Goal: Task Accomplishment & Management: Manage account settings

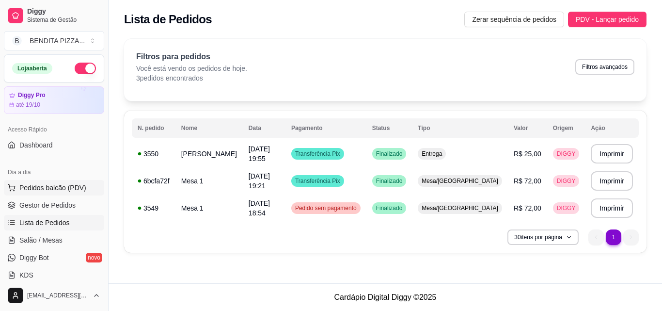
click at [80, 191] on span "Pedidos balcão (PDV)" at bounding box center [52, 188] width 67 height 10
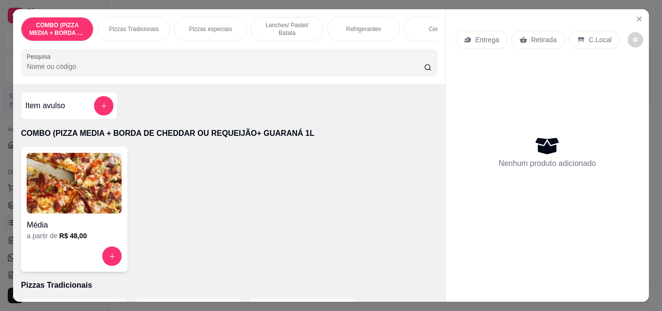
click at [141, 27] on p "Pizzas Tradicionais" at bounding box center [134, 29] width 50 height 8
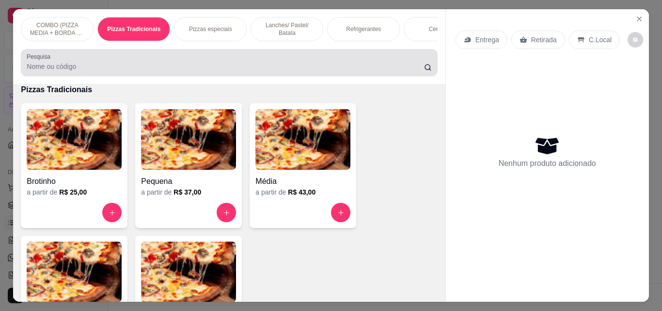
scroll to position [25, 0]
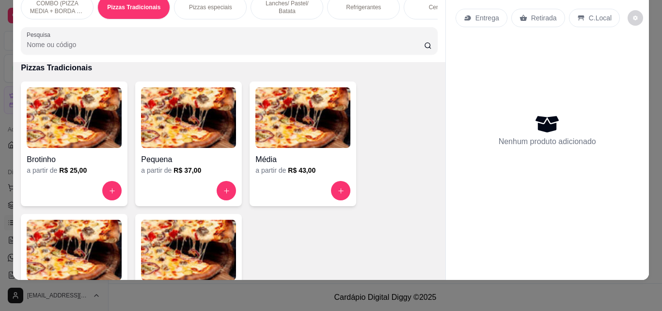
click at [76, 236] on img at bounding box center [74, 250] width 95 height 61
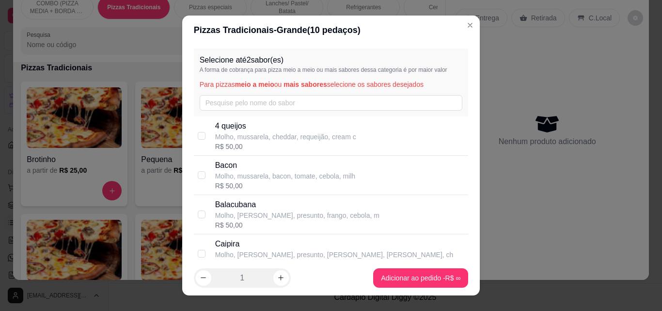
click at [264, 95] on div "Selecione até 2 sabor(es) A forma de cobrança para pizza meio a meio ou mais sa…" at bounding box center [331, 82] width 275 height 68
click at [244, 100] on input "text" at bounding box center [331, 103] width 263 height 16
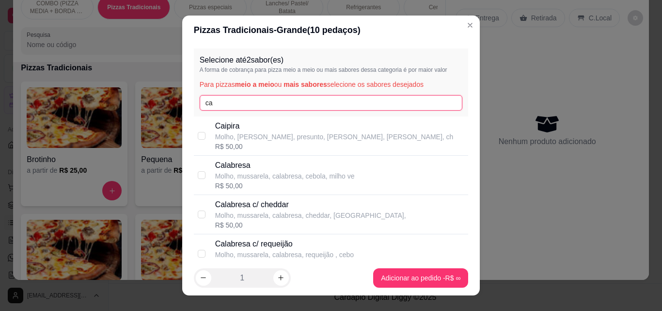
type input "ca"
click at [256, 164] on p "Calabresa" at bounding box center [285, 165] width 140 height 12
checkbox input "true"
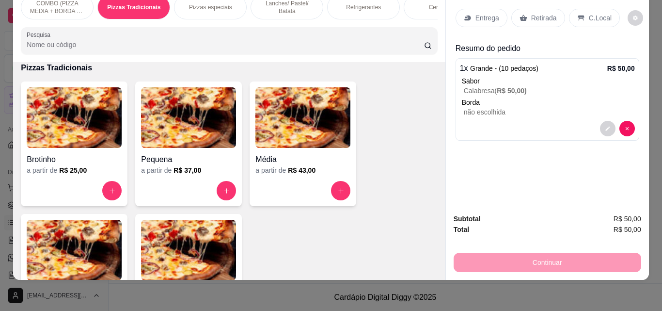
click at [490, 15] on p "Entrega" at bounding box center [488, 18] width 24 height 10
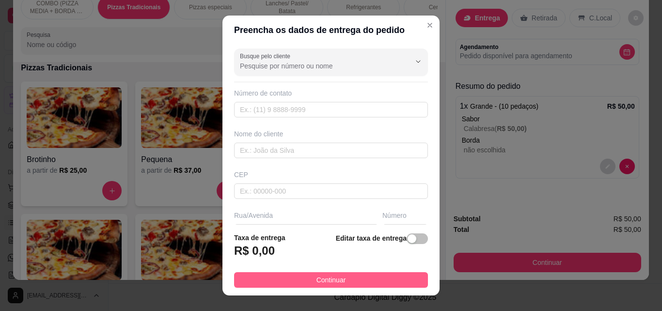
click at [303, 274] on button "Continuar" at bounding box center [331, 280] width 194 height 16
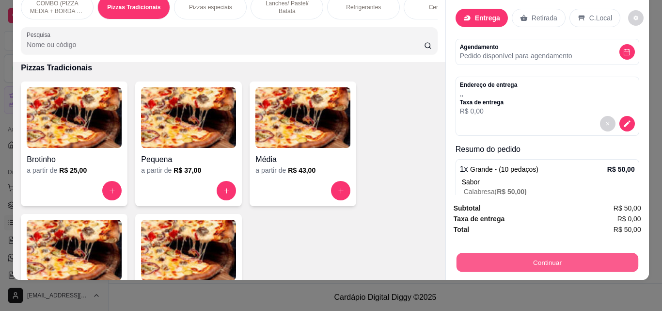
click at [463, 259] on button "Continuar" at bounding box center [547, 262] width 182 height 19
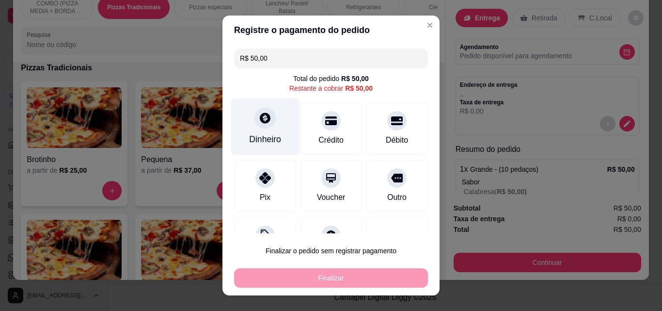
click at [257, 129] on div "Dinheiro" at bounding box center [265, 126] width 68 height 57
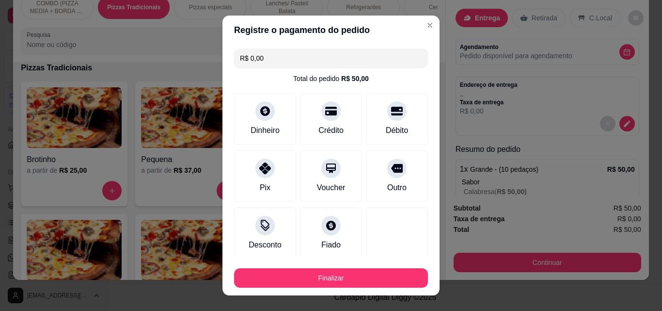
type input "R$ 0,00"
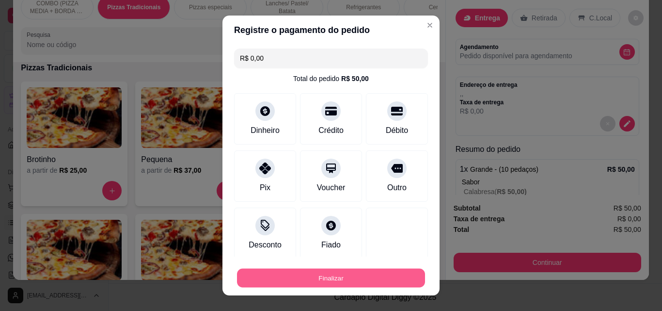
click at [351, 281] on button "Finalizar" at bounding box center [331, 278] width 188 height 19
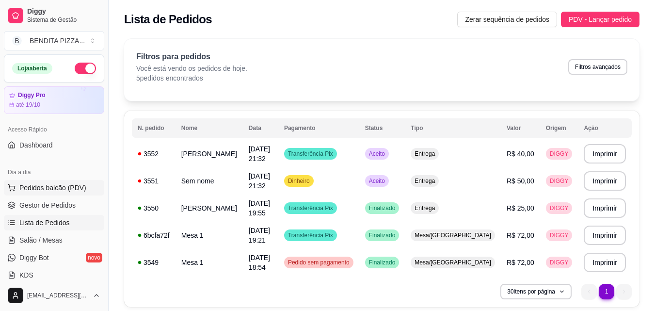
click at [56, 187] on span "Pedidos balcão (PDV)" at bounding box center [52, 188] width 67 height 10
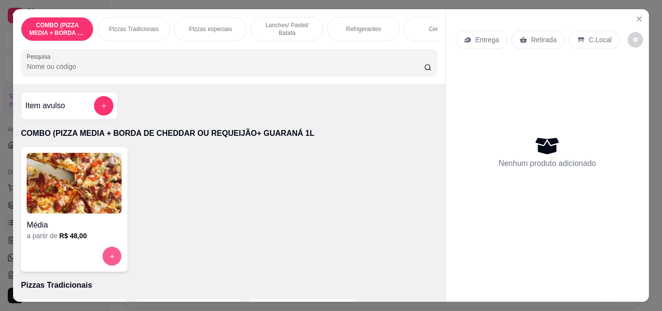
click at [110, 258] on icon "increase-product-quantity" at bounding box center [112, 256] width 5 height 5
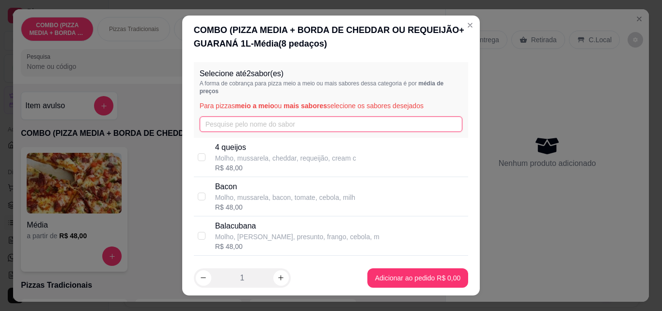
click at [225, 129] on input "text" at bounding box center [331, 124] width 263 height 16
type input "ca"
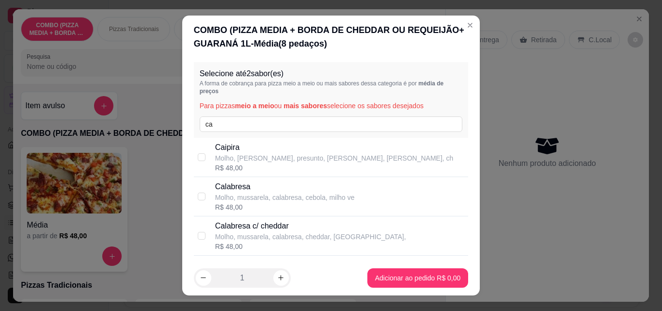
click at [220, 185] on p "Calabresa" at bounding box center [285, 187] width 140 height 12
checkbox input "true"
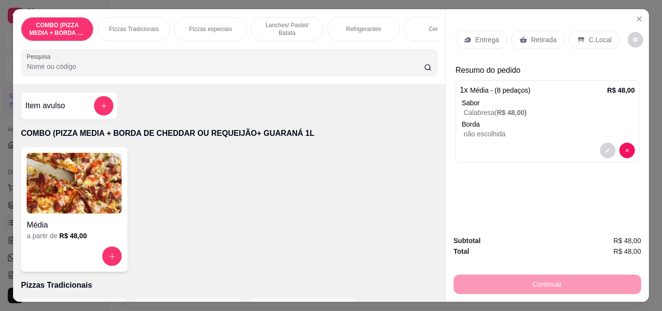
click at [476, 35] on p "Entrega" at bounding box center [488, 40] width 24 height 10
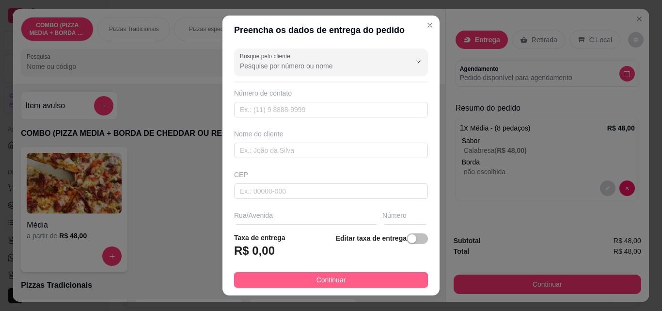
click at [399, 286] on button "Continuar" at bounding box center [331, 280] width 194 height 16
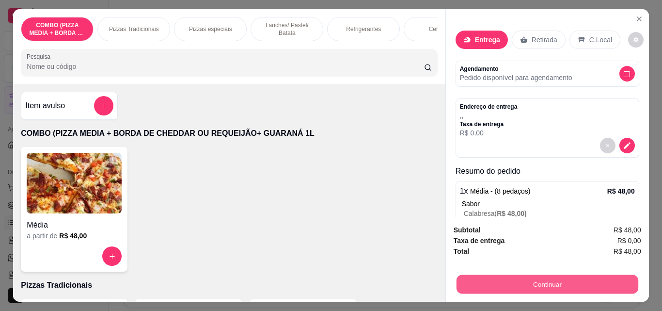
click at [500, 275] on button "Continuar" at bounding box center [547, 283] width 182 height 19
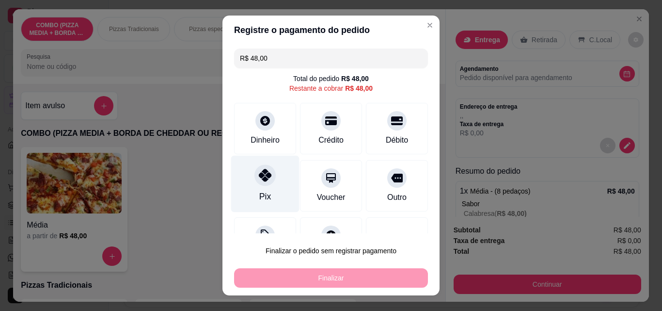
click at [265, 175] on icon at bounding box center [265, 175] width 13 height 13
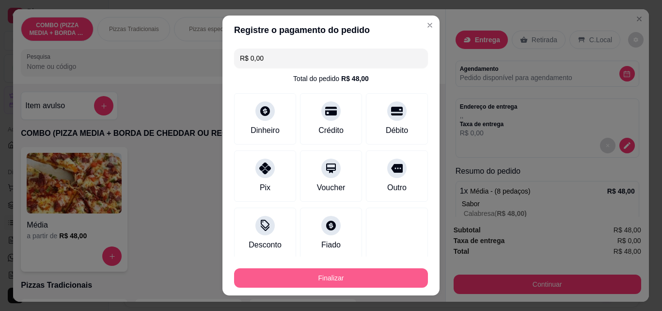
click at [306, 283] on button "Finalizar" at bounding box center [331, 277] width 194 height 19
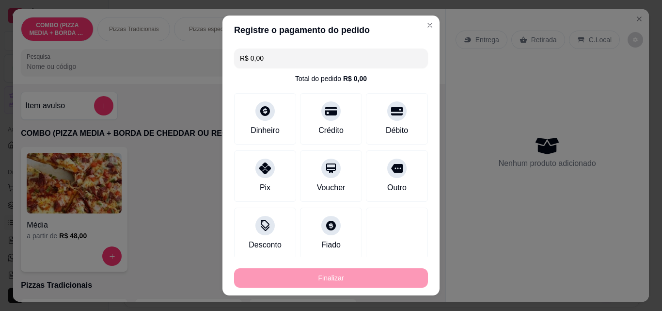
type input "-R$ 48,00"
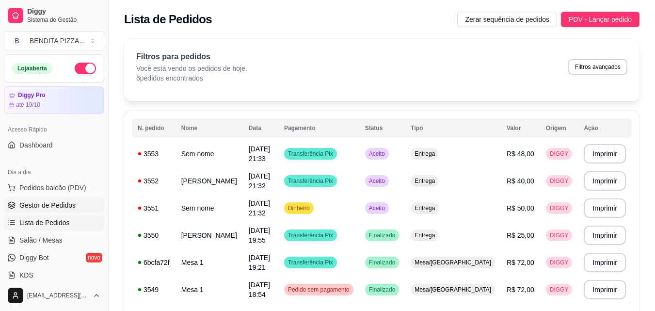
click at [92, 204] on link "Gestor de Pedidos" at bounding box center [54, 205] width 100 height 16
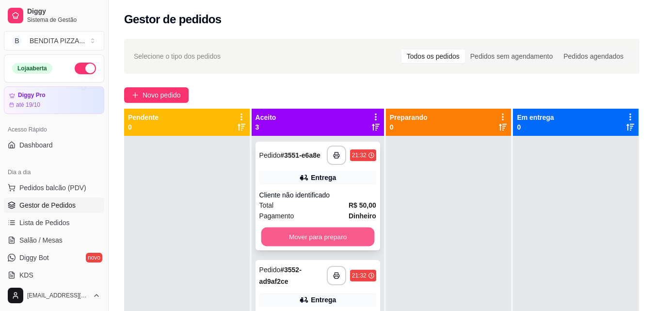
click at [350, 239] on button "Mover para preparo" at bounding box center [317, 236] width 113 height 19
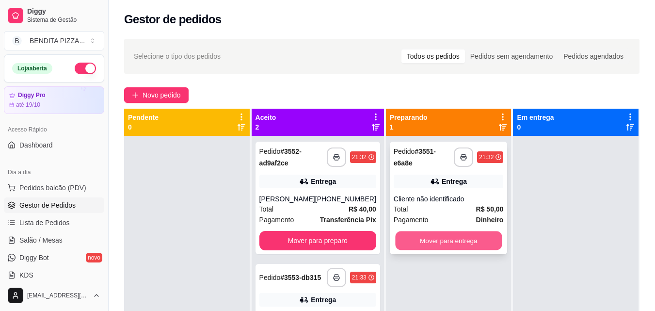
click at [463, 240] on button "Mover para entrega" at bounding box center [448, 240] width 107 height 19
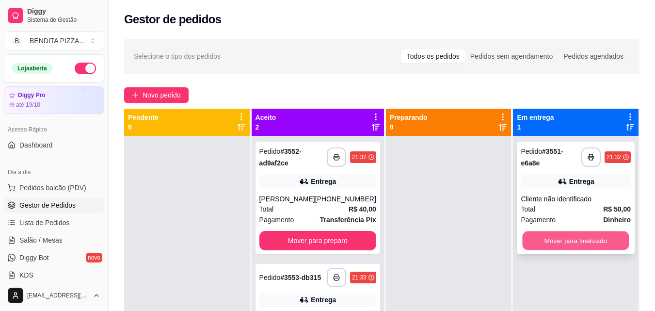
click at [568, 243] on button "Mover para finalizado" at bounding box center [576, 240] width 107 height 19
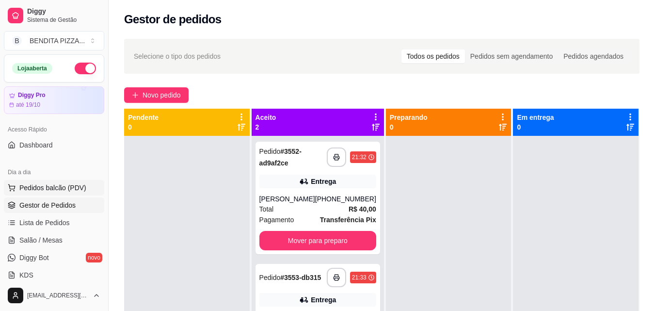
click at [52, 192] on span "Pedidos balcão (PDV)" at bounding box center [52, 188] width 67 height 10
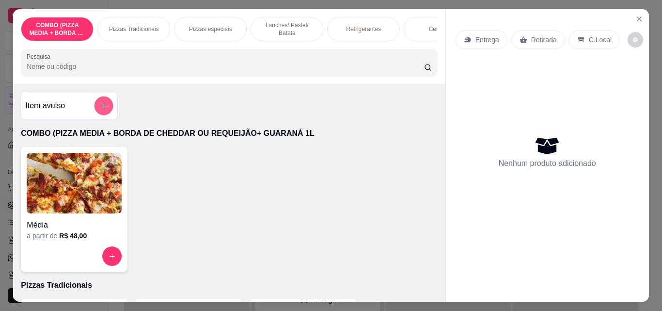
click at [100, 109] on icon "add-separate-item" at bounding box center [103, 105] width 7 height 7
click at [358, 33] on div "Refrigerantes" at bounding box center [363, 29] width 73 height 24
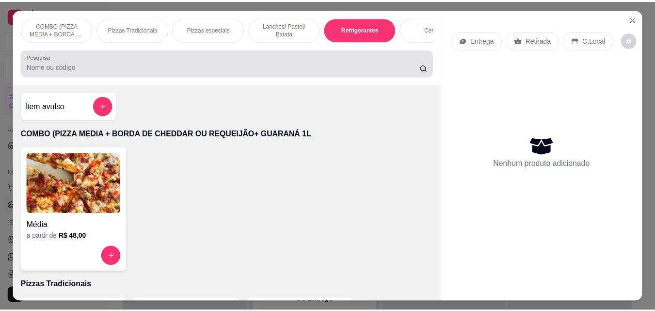
scroll to position [25, 0]
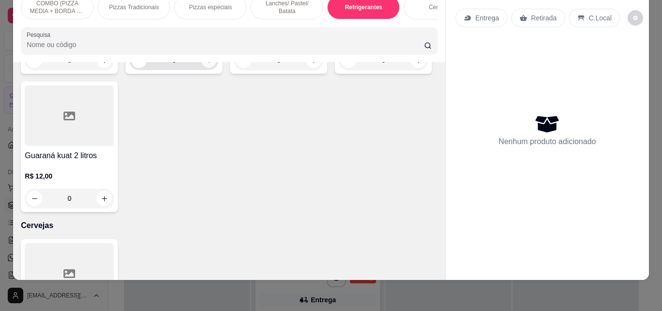
click at [207, 63] on icon "increase-product-quantity" at bounding box center [209, 60] width 5 height 5
type input "1"
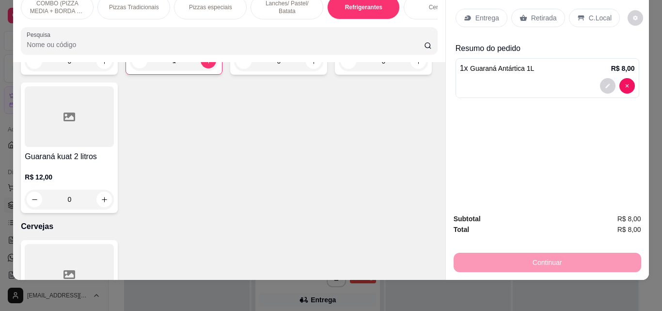
click at [569, 10] on div "C.Local" at bounding box center [594, 18] width 51 height 18
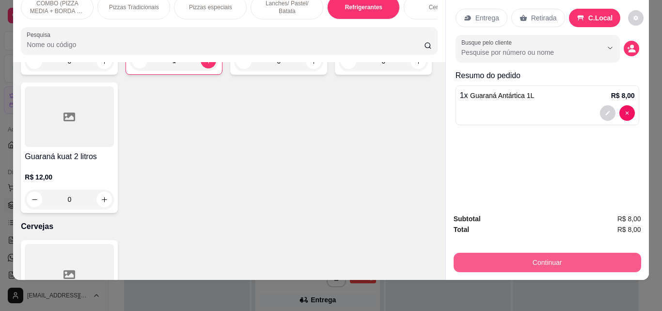
click at [503, 253] on button "Continuar" at bounding box center [548, 262] width 188 height 19
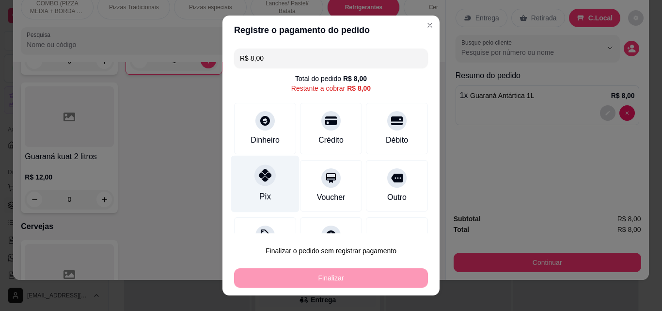
click at [266, 177] on icon at bounding box center [265, 175] width 13 height 13
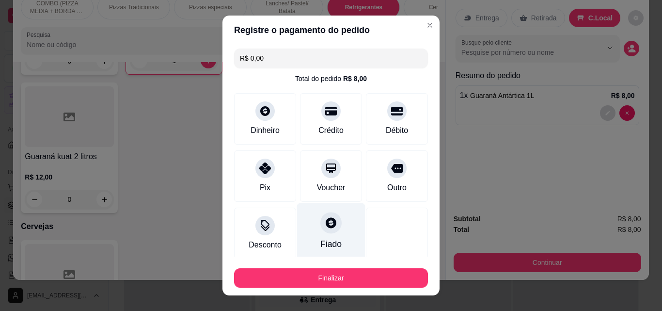
type input "R$ 0,00"
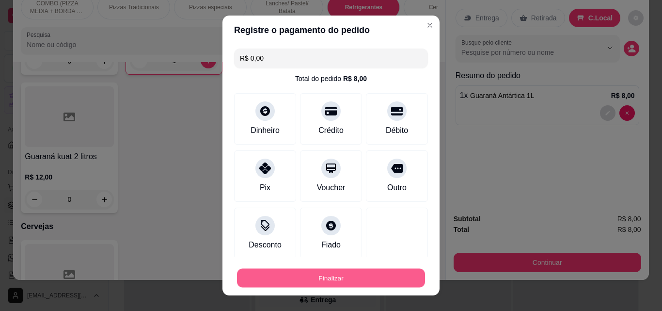
click at [363, 275] on button "Finalizar" at bounding box center [331, 278] width 188 height 19
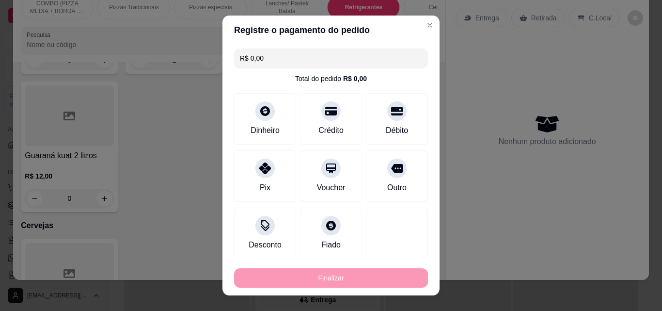
type input "0"
type input "-R$ 8,00"
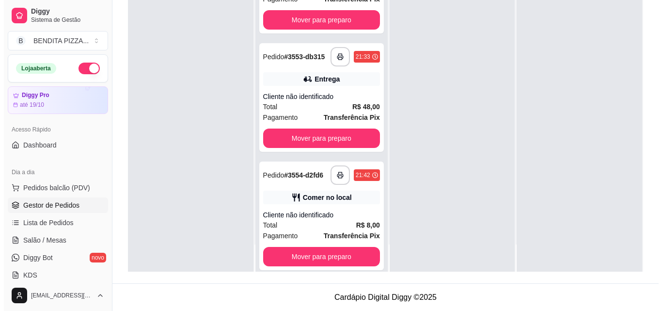
scroll to position [65, 0]
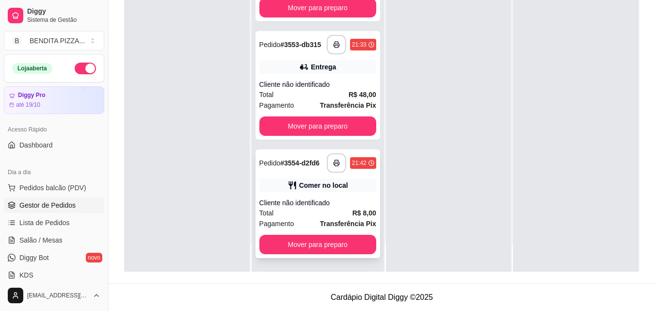
click at [327, 234] on div "**********" at bounding box center [317, 203] width 125 height 109
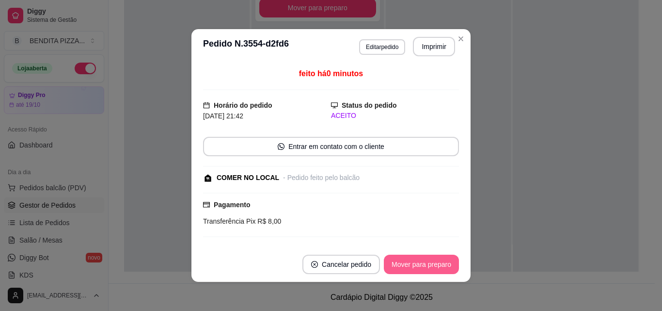
click at [425, 258] on button "Mover para preparo" at bounding box center [421, 264] width 75 height 19
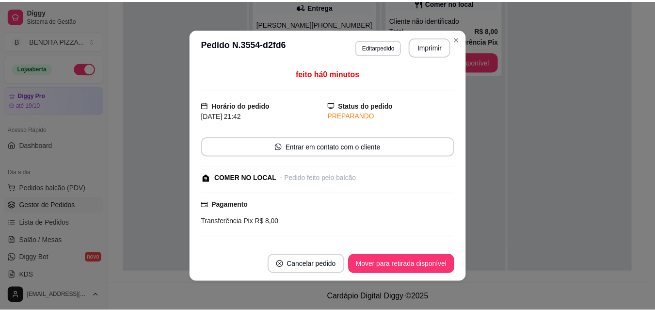
scroll to position [0, 0]
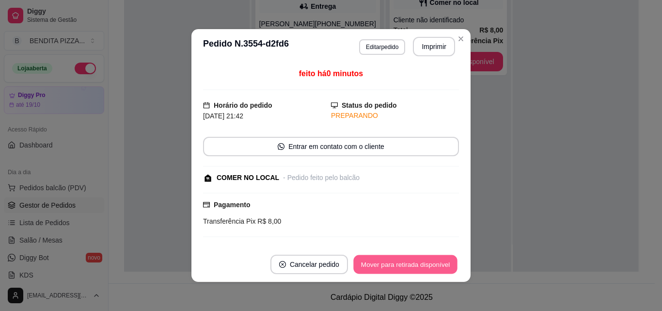
click at [425, 258] on button "Mover para retirada disponível" at bounding box center [405, 264] width 104 height 19
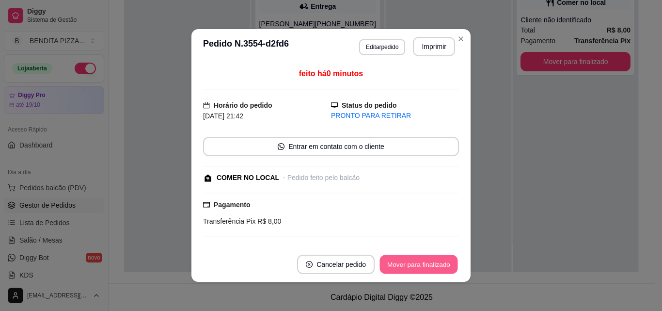
click at [425, 258] on button "Mover para finalizado" at bounding box center [419, 264] width 78 height 19
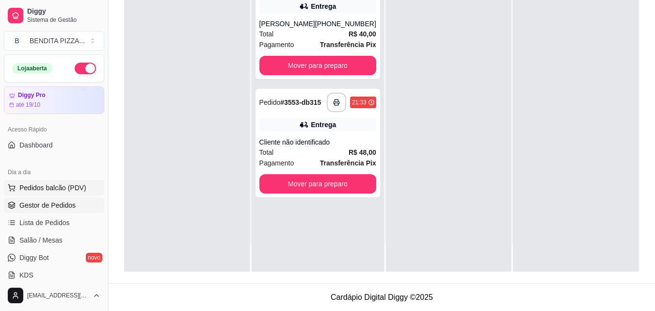
click at [53, 189] on span "Pedidos balcão (PDV)" at bounding box center [52, 188] width 67 height 10
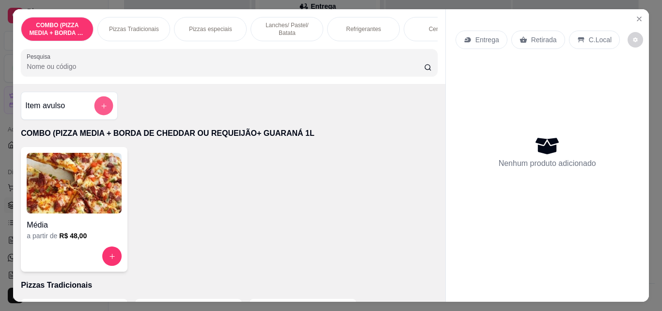
click at [100, 114] on button "add-separate-item" at bounding box center [104, 105] width 19 height 19
click at [94, 108] on button "add-separate-item" at bounding box center [103, 105] width 19 height 19
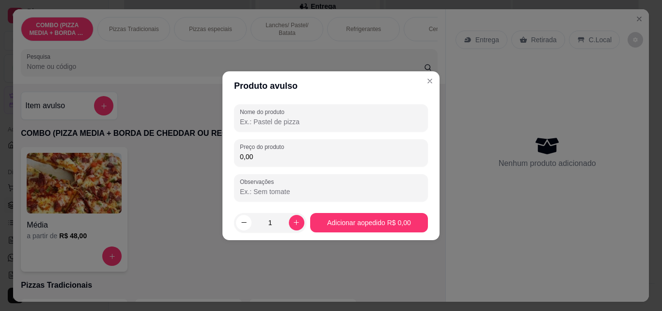
click at [287, 125] on input "Nome do produto" at bounding box center [331, 122] width 182 height 10
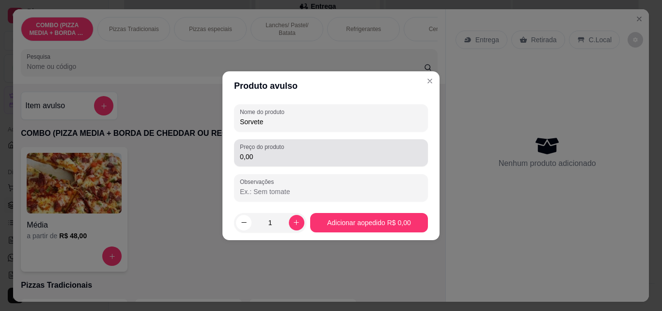
type input "Sorvete"
click at [275, 150] on label "Preço do produto" at bounding box center [264, 147] width 48 height 8
click at [275, 152] on input "0,00" at bounding box center [331, 157] width 182 height 10
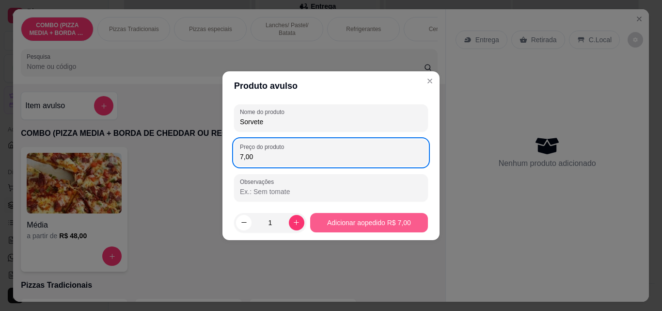
type input "7,00"
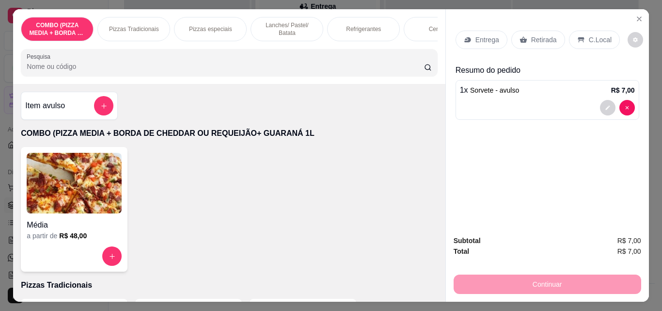
click at [571, 33] on div "C.Local" at bounding box center [594, 40] width 51 height 18
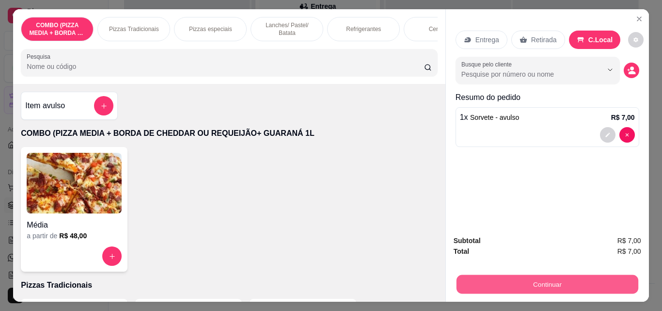
click at [557, 278] on button "Continuar" at bounding box center [547, 283] width 182 height 19
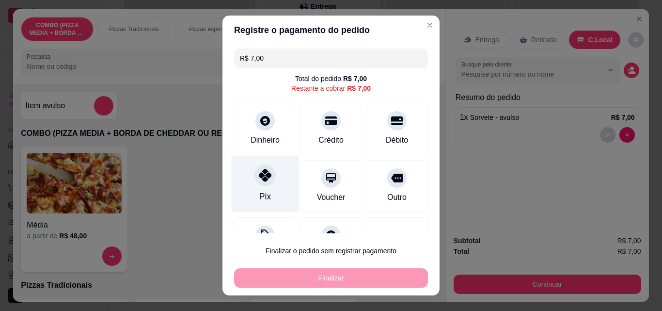
click at [263, 191] on div "Pix" at bounding box center [265, 196] width 12 height 13
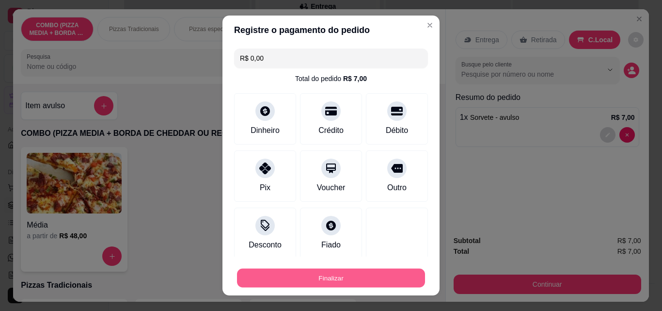
click at [366, 276] on button "Finalizar" at bounding box center [331, 278] width 188 height 19
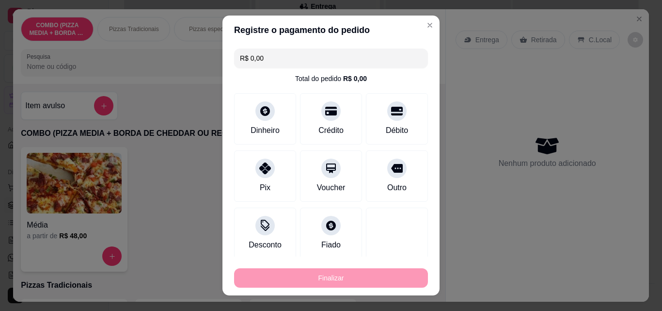
type input "-R$ 7,00"
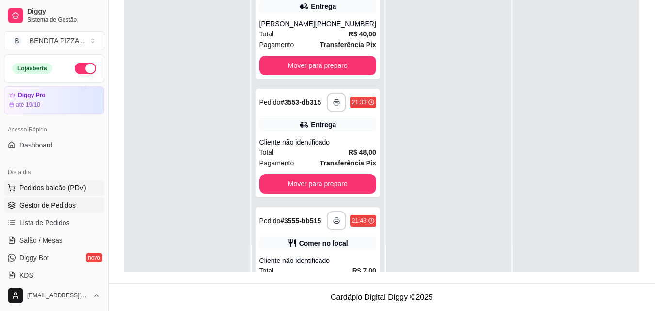
click at [48, 180] on button "Pedidos balcão (PDV)" at bounding box center [54, 188] width 100 height 16
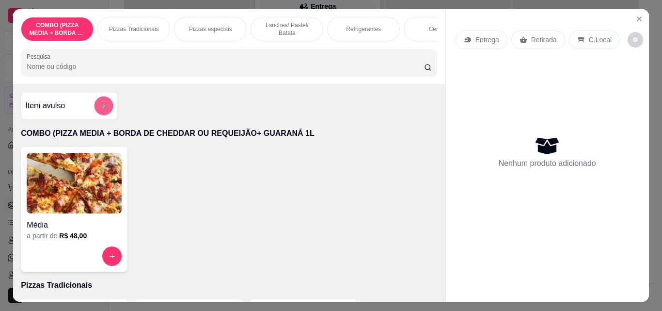
click at [105, 104] on button "add-separate-item" at bounding box center [104, 105] width 19 height 19
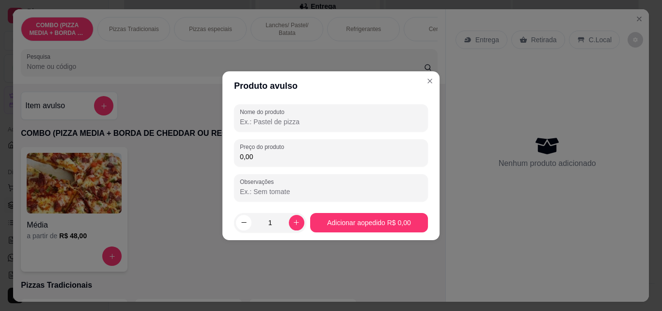
click at [355, 120] on input "Nome do produto" at bounding box center [331, 121] width 182 height 10
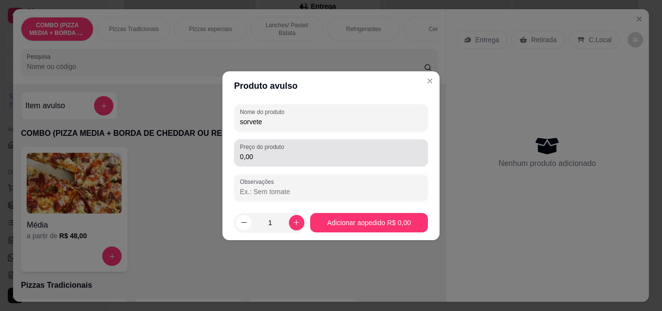
type input "sorvete"
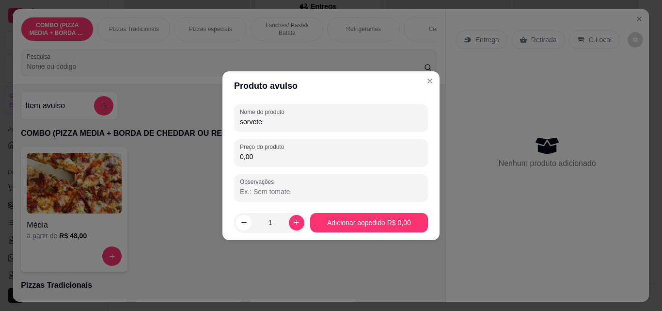
click at [340, 152] on input "0,00" at bounding box center [331, 157] width 182 height 10
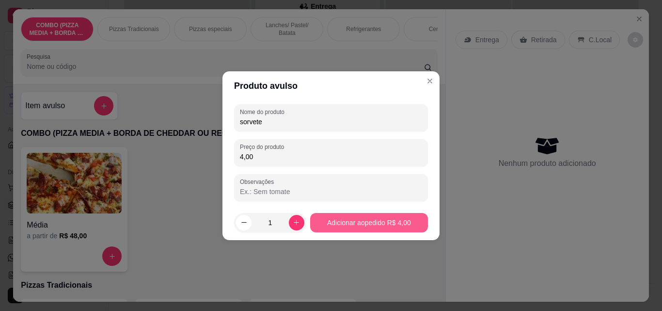
type input "4,00"
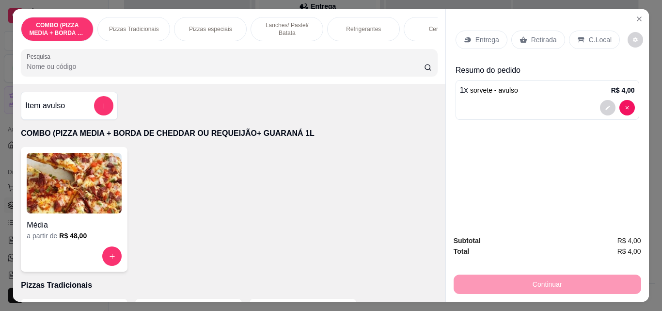
click at [559, 38] on div "Retirada" at bounding box center [538, 40] width 54 height 18
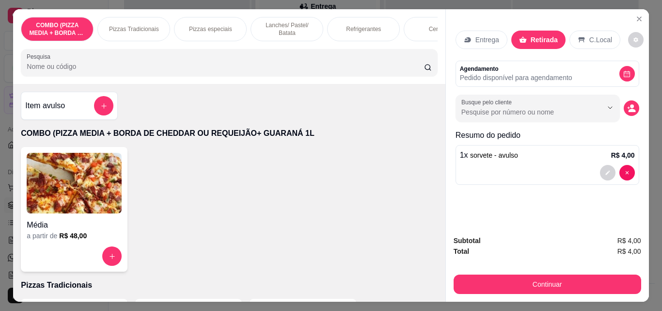
click at [598, 35] on p "C.Local" at bounding box center [600, 40] width 23 height 10
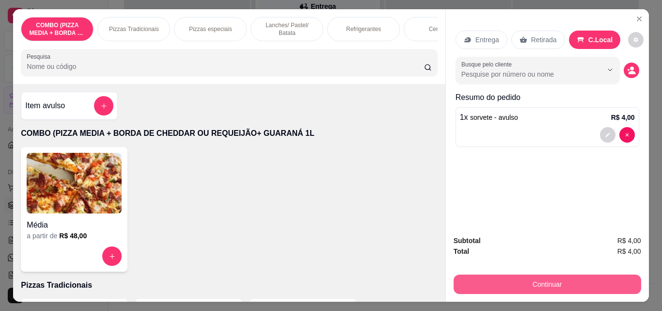
click at [561, 282] on button "Continuar" at bounding box center [548, 283] width 188 height 19
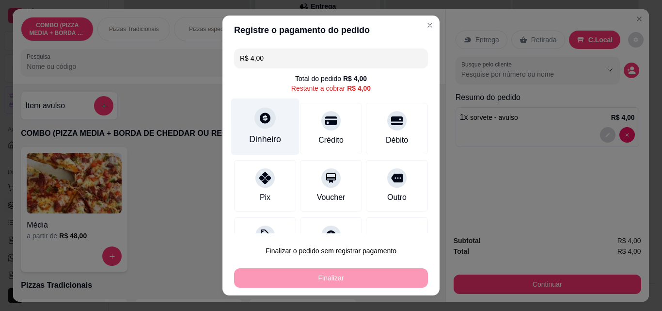
click at [242, 143] on div "Dinheiro" at bounding box center [265, 126] width 68 height 57
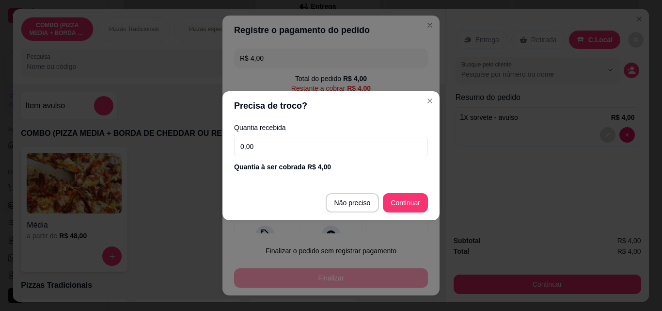
click at [342, 145] on input "0,00" at bounding box center [331, 146] width 194 height 19
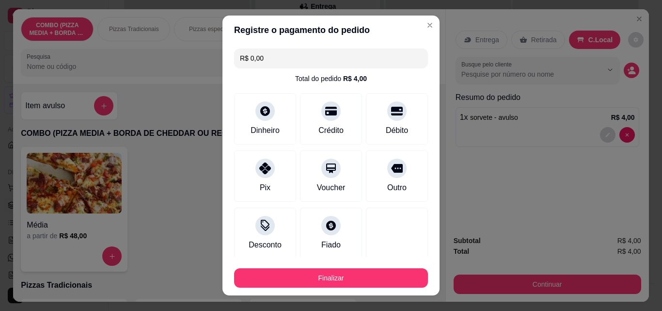
click at [401, 264] on div "Finalizar" at bounding box center [331, 275] width 194 height 23
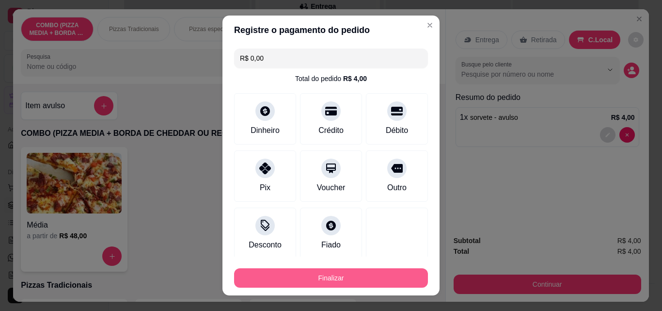
click at [401, 272] on button "Finalizar" at bounding box center [331, 277] width 194 height 19
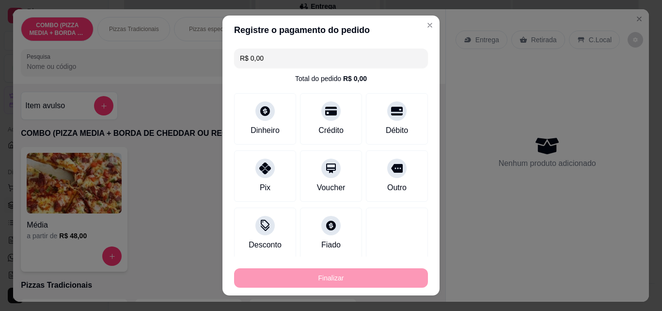
type input "-R$ 4,00"
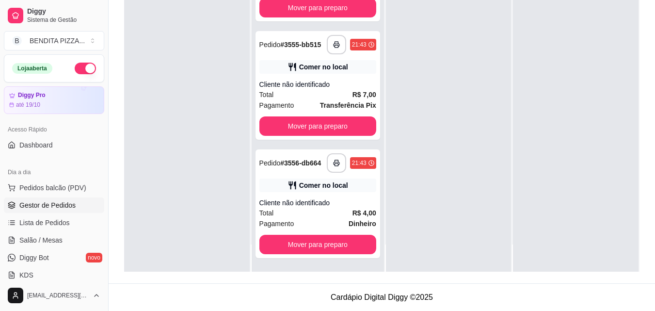
scroll to position [184, 0]
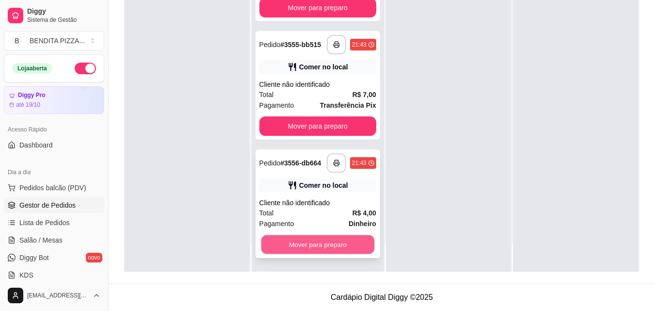
click at [352, 241] on button "Mover para preparo" at bounding box center [317, 244] width 113 height 19
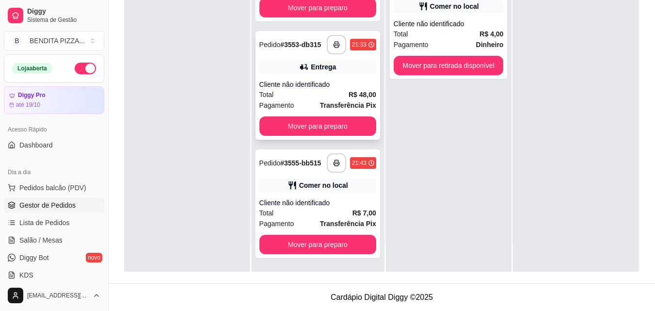
scroll to position [65, 0]
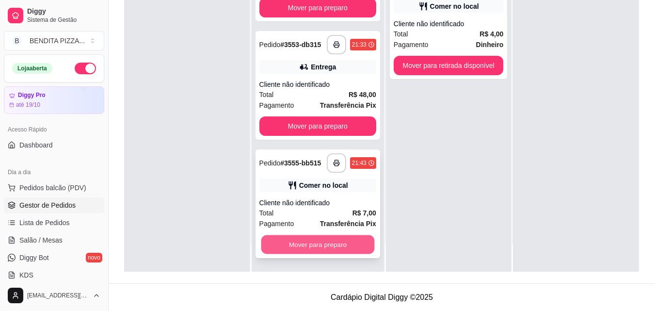
click at [339, 245] on button "Mover para preparo" at bounding box center [317, 244] width 113 height 19
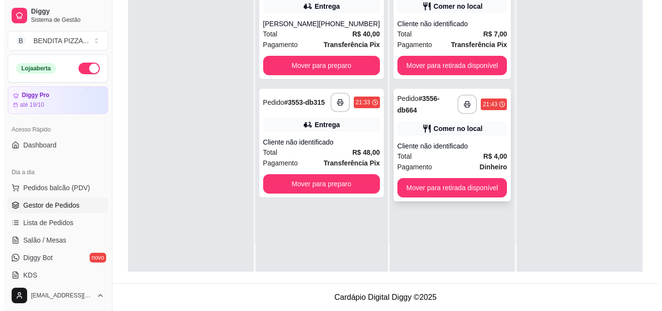
scroll to position [0, 0]
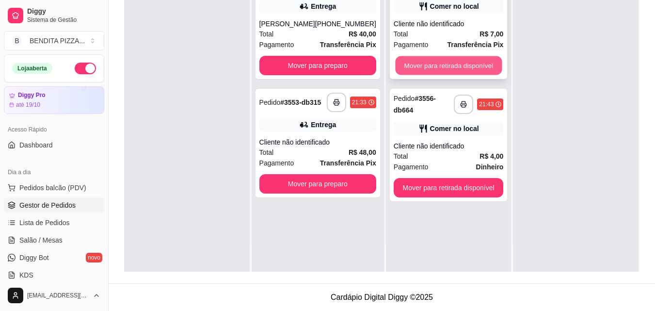
click at [432, 64] on button "Mover para retirada disponível" at bounding box center [448, 65] width 107 height 19
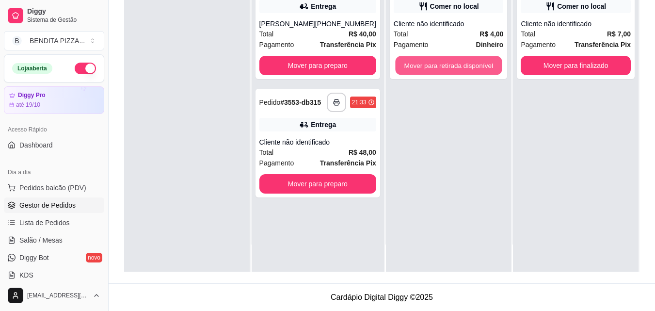
click at [432, 64] on button "Mover para retirada disponível" at bounding box center [448, 65] width 107 height 19
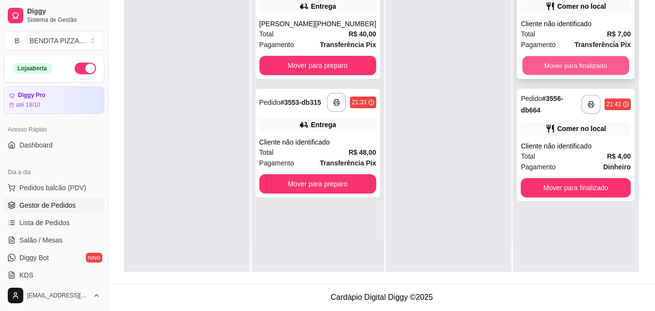
click at [552, 61] on button "Mover para finalizado" at bounding box center [576, 65] width 107 height 19
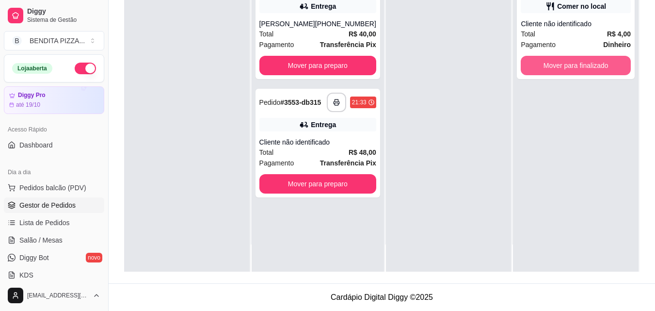
click at [552, 61] on button "Mover para finalizado" at bounding box center [576, 65] width 110 height 19
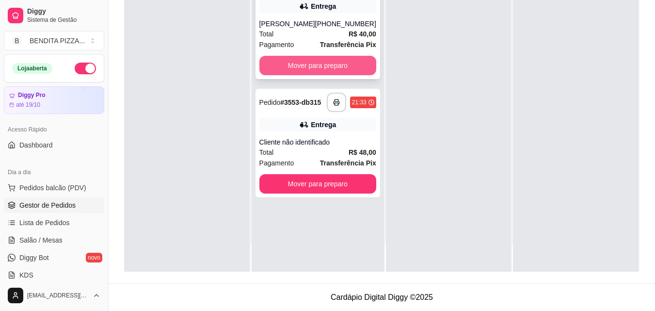
click at [318, 59] on button "Mover para preparo" at bounding box center [317, 65] width 117 height 19
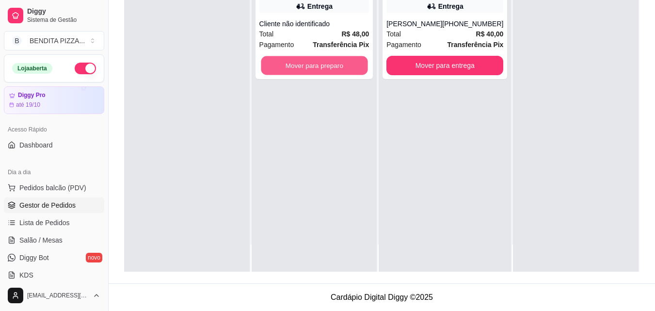
click at [318, 59] on button "Mover para preparo" at bounding box center [314, 65] width 107 height 19
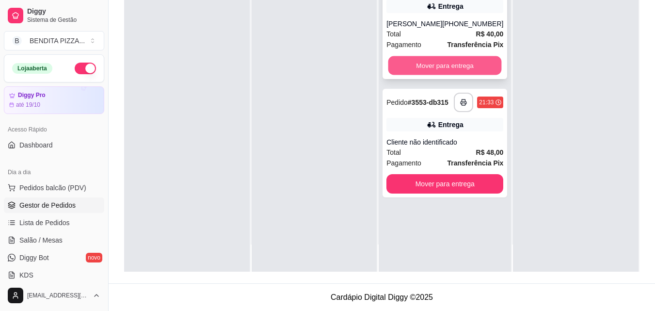
click at [416, 64] on button "Mover para entrega" at bounding box center [444, 65] width 113 height 19
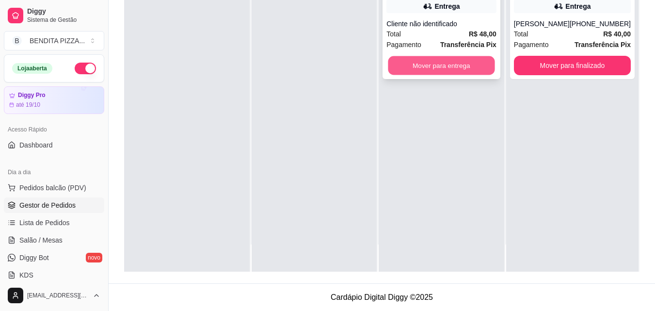
click at [442, 62] on button "Mover para entrega" at bounding box center [441, 65] width 107 height 19
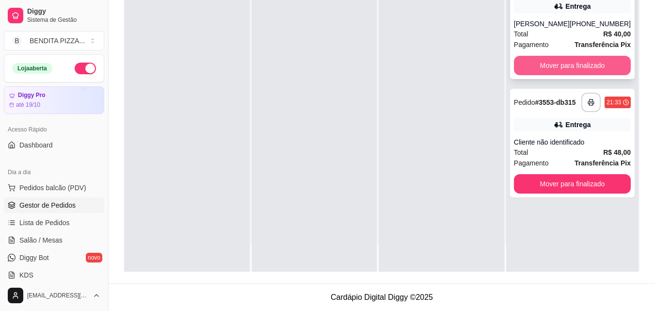
click at [546, 56] on button "Mover para finalizado" at bounding box center [572, 65] width 117 height 19
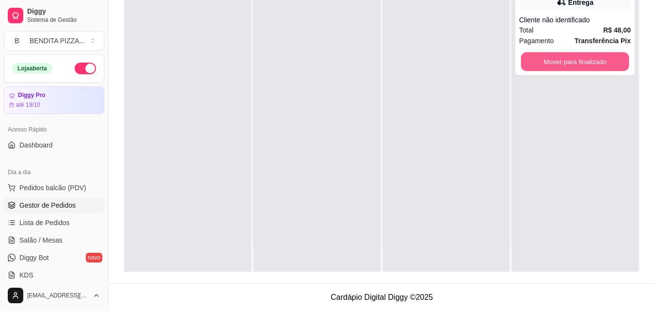
click at [546, 56] on button "Mover para finalizado" at bounding box center [575, 61] width 108 height 19
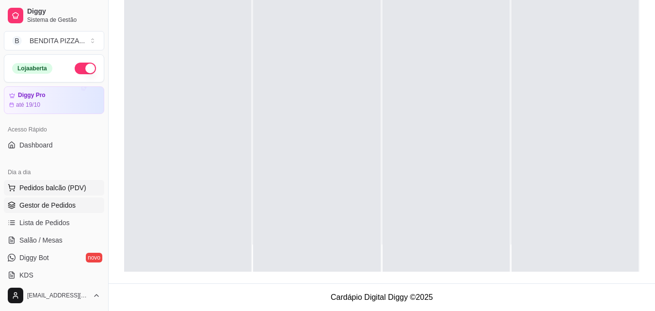
click at [59, 189] on span "Pedidos balcão (PDV)" at bounding box center [52, 188] width 67 height 10
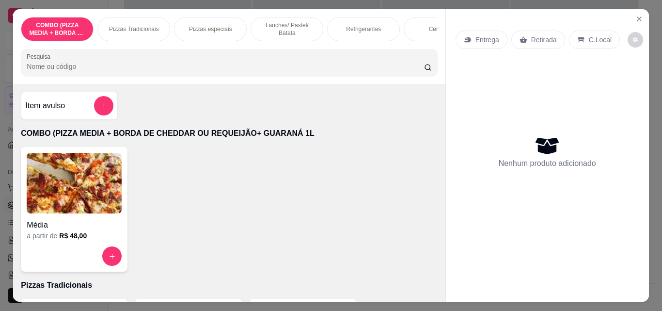
click at [129, 25] on p "Pizzas Tradicionais" at bounding box center [134, 29] width 50 height 8
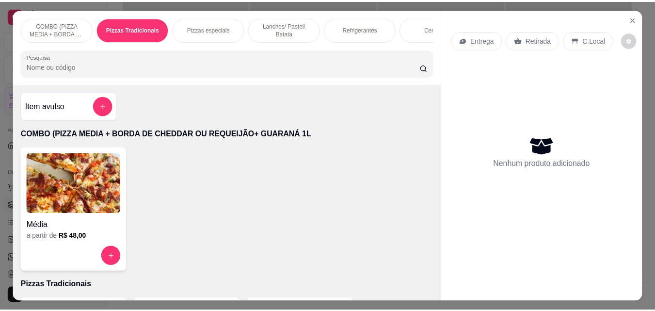
scroll to position [25, 0]
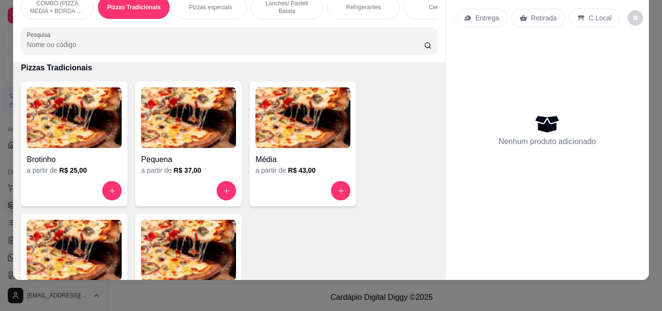
click at [113, 250] on img at bounding box center [74, 250] width 95 height 61
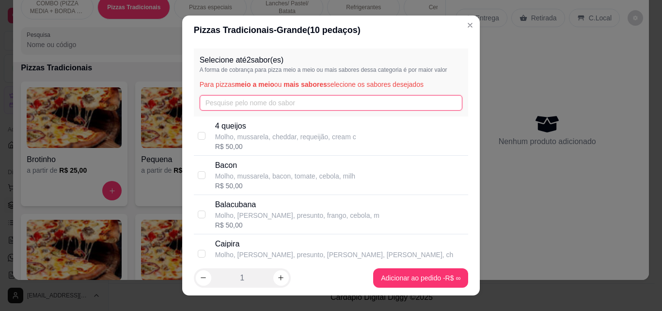
click at [261, 109] on input "text" at bounding box center [331, 103] width 263 height 16
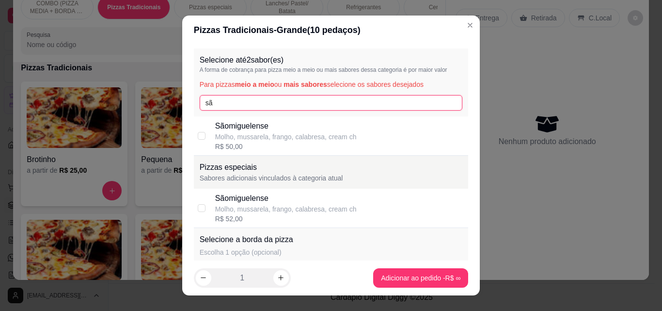
type input "sã"
click at [259, 125] on p "Sãomiguelense" at bounding box center [286, 126] width 142 height 12
checkbox input "true"
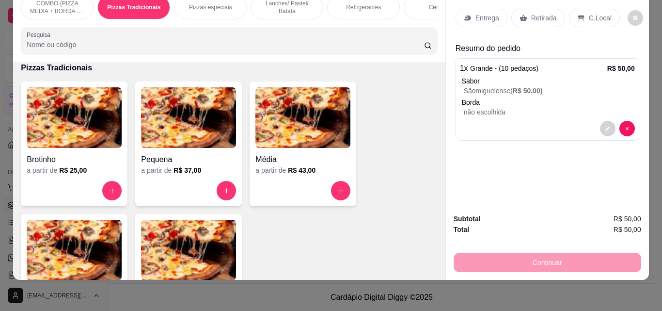
click at [489, 14] on p "Entrega" at bounding box center [488, 18] width 24 height 10
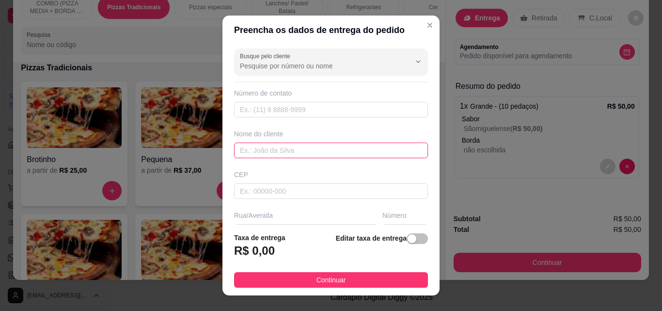
click at [323, 150] on input "text" at bounding box center [331, 151] width 194 height 16
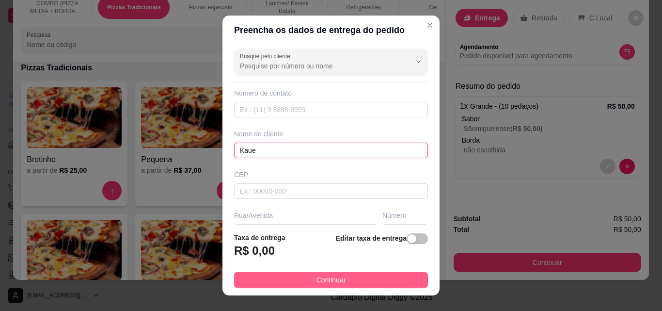
type input "Kaue"
click at [342, 275] on button "Continuar" at bounding box center [331, 280] width 194 height 16
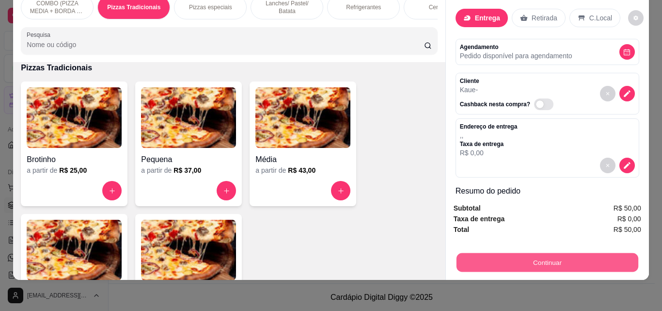
click at [495, 259] on button "Continuar" at bounding box center [547, 262] width 182 height 19
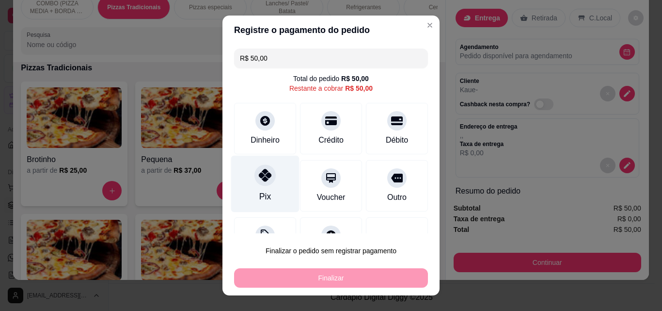
click at [270, 176] on div "Pix" at bounding box center [265, 184] width 68 height 57
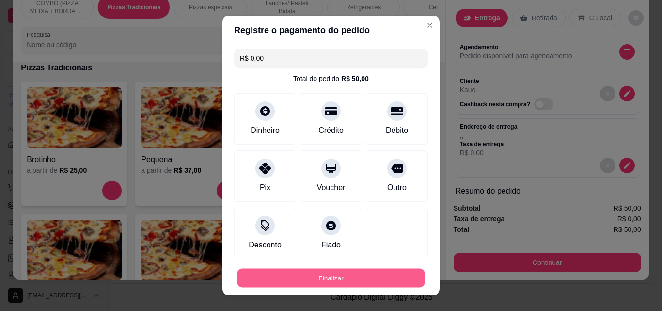
click at [360, 287] on button "Finalizar" at bounding box center [331, 278] width 188 height 19
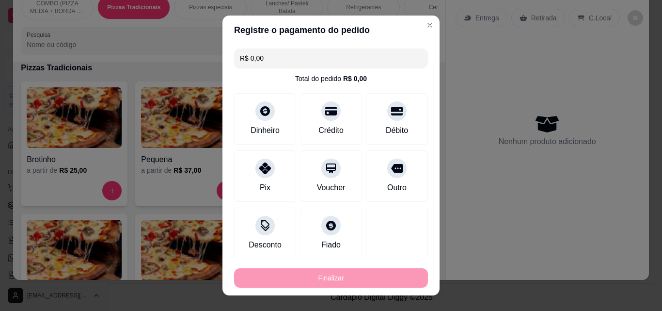
type input "-R$ 50,00"
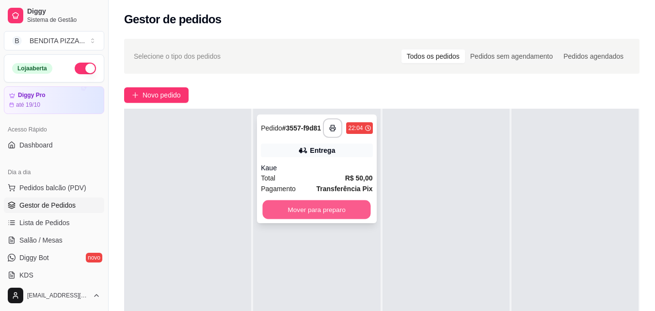
click at [349, 204] on button "Mover para preparo" at bounding box center [317, 209] width 108 height 19
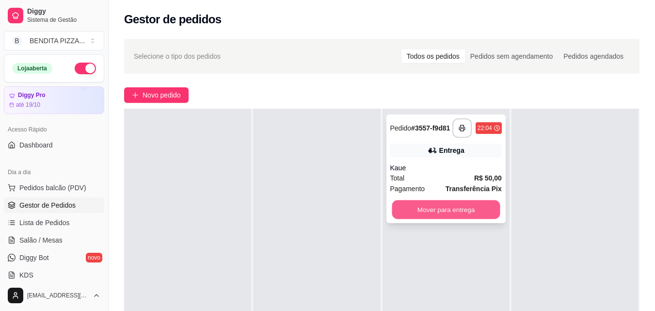
click at [437, 204] on button "Mover para entrega" at bounding box center [446, 209] width 108 height 19
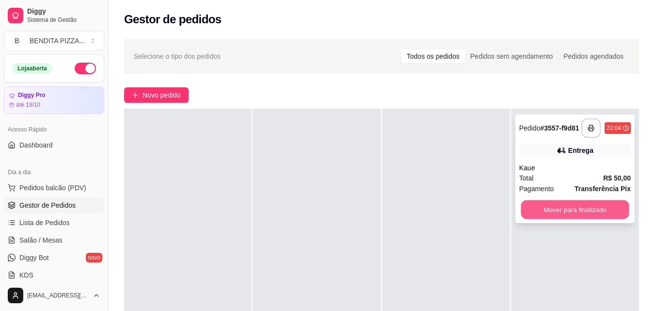
click at [558, 218] on button "Mover para finalizado" at bounding box center [575, 209] width 108 height 19
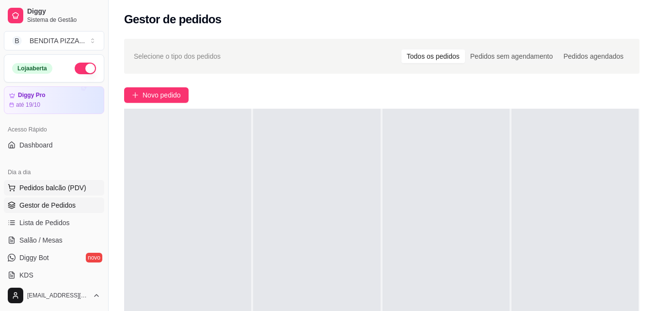
click at [58, 186] on span "Pedidos balcão (PDV)" at bounding box center [52, 188] width 67 height 10
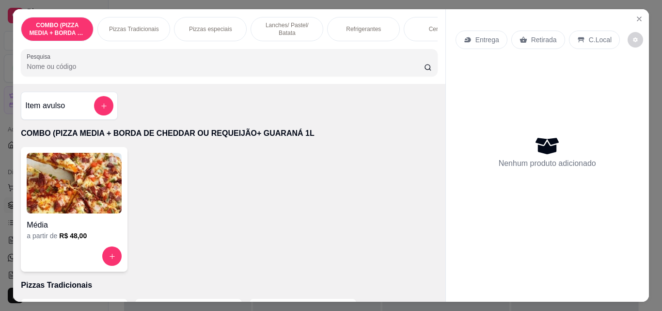
click at [120, 29] on p "Pizzas Tradicionais" at bounding box center [134, 29] width 50 height 8
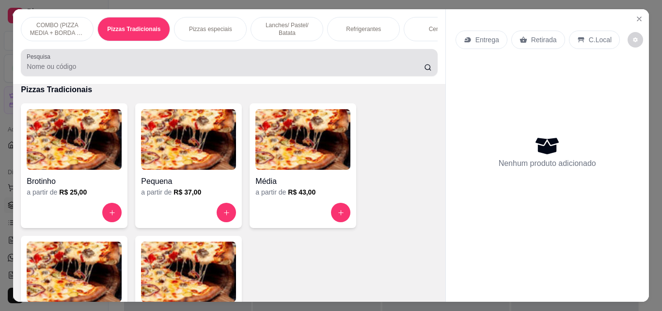
scroll to position [25, 0]
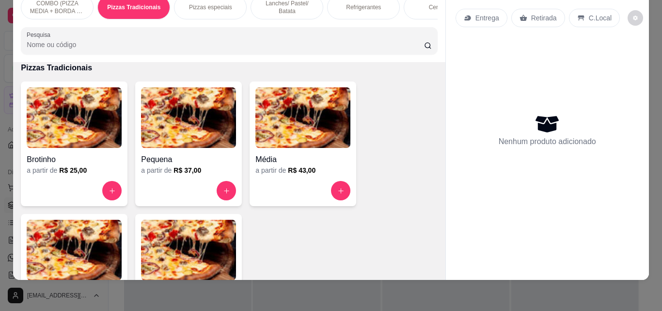
click at [37, 3] on p "COMBO (PIZZA MEDIA + BORDA DE CHEDDAR OU REQUEIJÃO+ GUARANÁ 1L" at bounding box center [57, 8] width 56 height 16
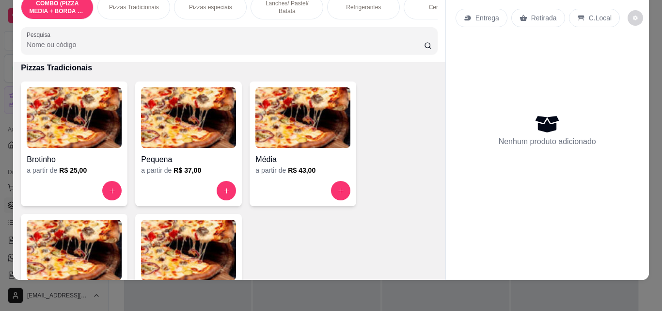
scroll to position [44, 0]
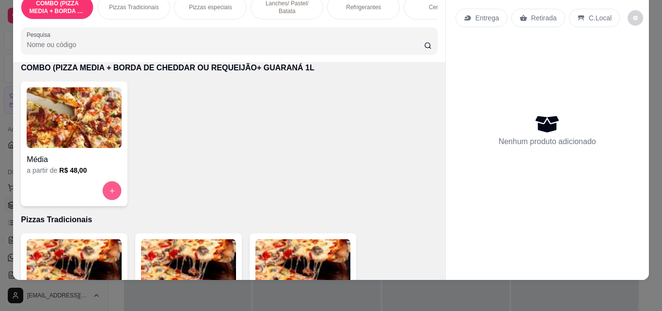
click at [103, 189] on button "increase-product-quantity" at bounding box center [112, 190] width 19 height 19
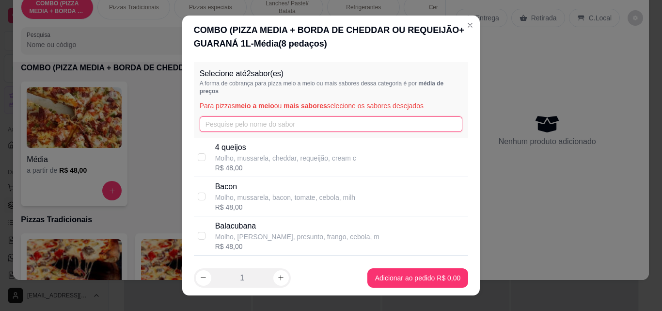
click at [272, 125] on input "text" at bounding box center [331, 124] width 263 height 16
type input "ca"
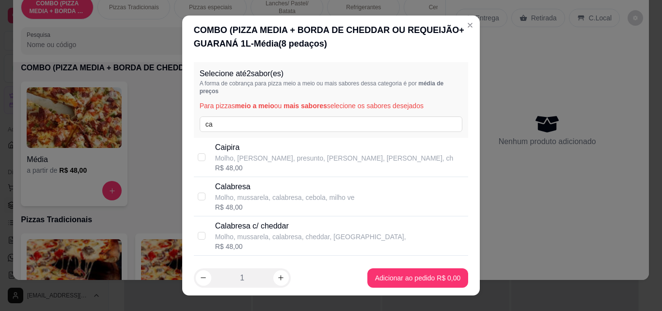
click at [234, 191] on p "Calabresa" at bounding box center [285, 187] width 140 height 12
checkbox input "true"
click at [384, 267] on footer "1 Adicionar ao pedido R$ 48,00" at bounding box center [331, 277] width 298 height 35
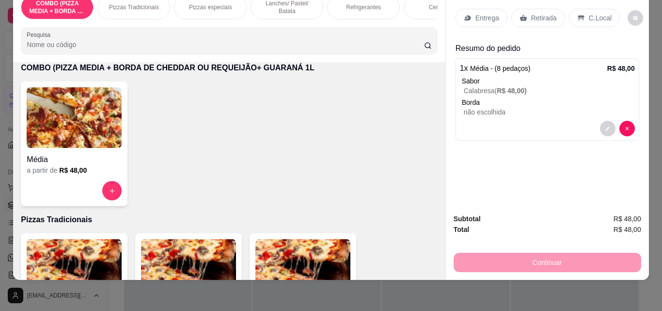
click at [536, 14] on p "Retirada" at bounding box center [544, 18] width 26 height 10
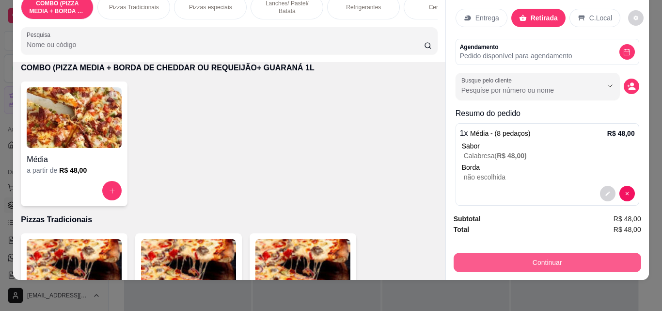
click at [514, 263] on button "Continuar" at bounding box center [548, 262] width 188 height 19
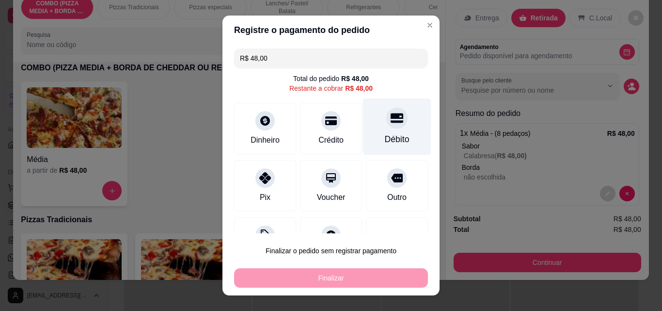
click at [395, 126] on div "Débito" at bounding box center [397, 126] width 68 height 57
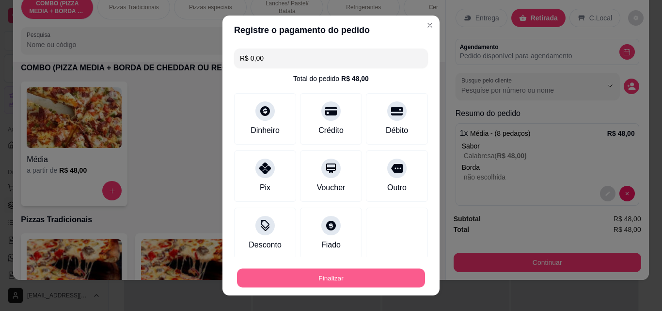
click at [392, 275] on button "Finalizar" at bounding box center [331, 278] width 188 height 19
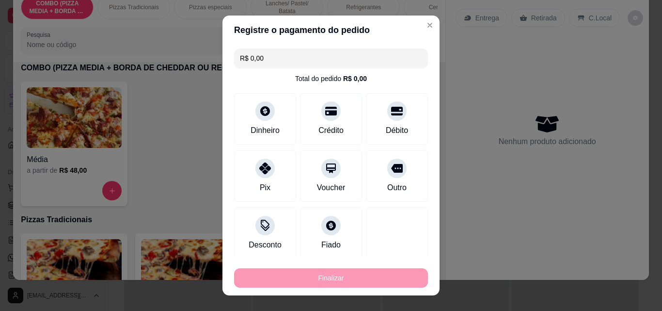
type input "-R$ 48,00"
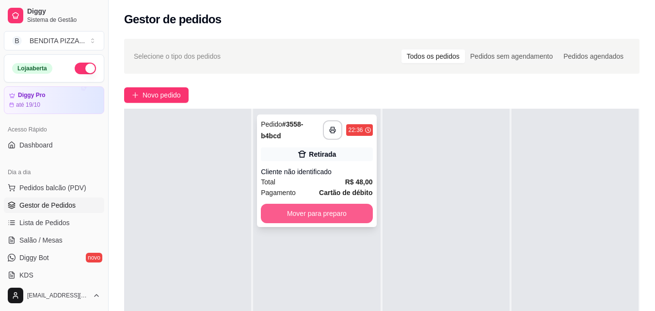
click at [332, 218] on button "Mover para preparo" at bounding box center [316, 213] width 111 height 19
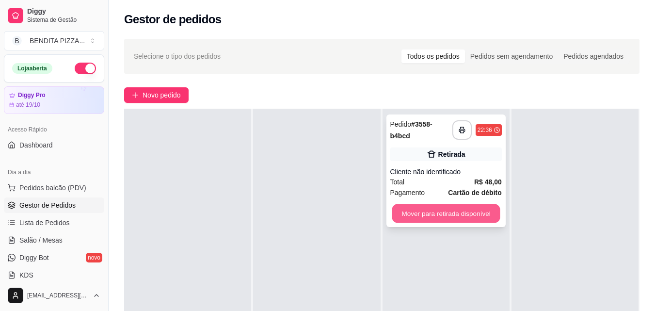
click at [430, 213] on button "Mover para retirada disponível" at bounding box center [446, 213] width 108 height 19
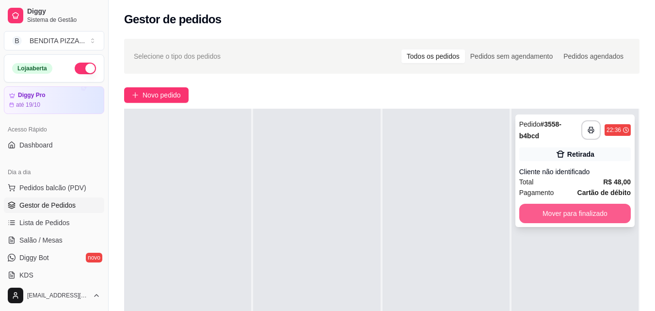
click at [547, 212] on button "Mover para finalizado" at bounding box center [574, 213] width 111 height 19
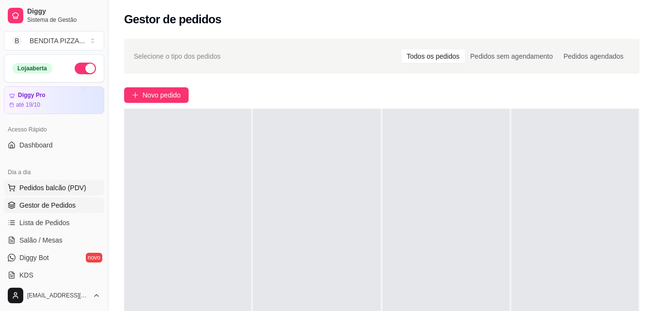
click at [53, 191] on span "Pedidos balcão (PDV)" at bounding box center [52, 188] width 67 height 10
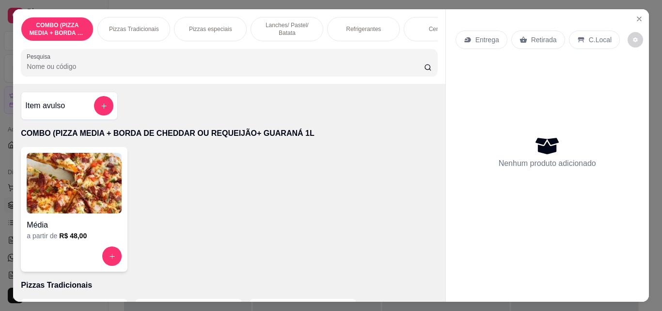
click at [129, 25] on p "Pizzas Tradicionais" at bounding box center [134, 29] width 50 height 8
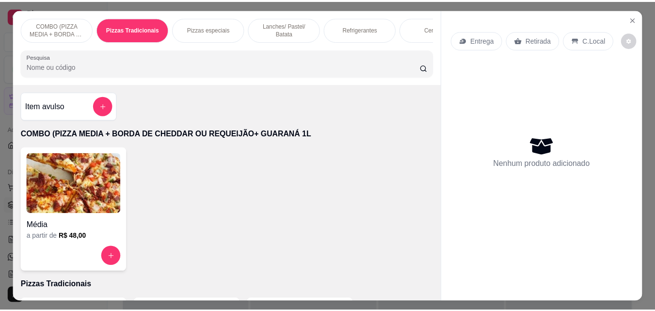
scroll to position [25, 0]
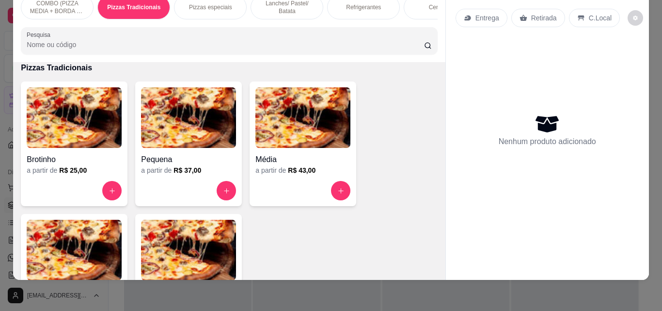
click at [120, 237] on div "Grande a partir de R$ 50,00" at bounding box center [74, 276] width 107 height 125
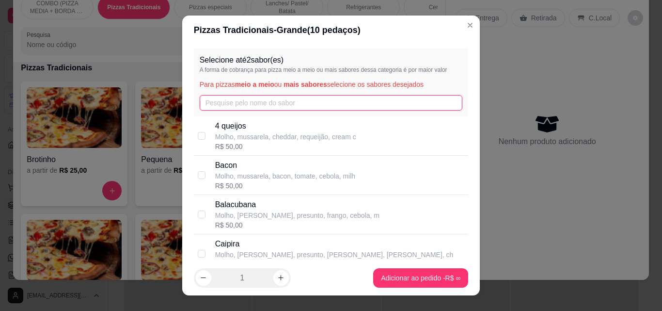
click at [265, 101] on input "text" at bounding box center [331, 103] width 263 height 16
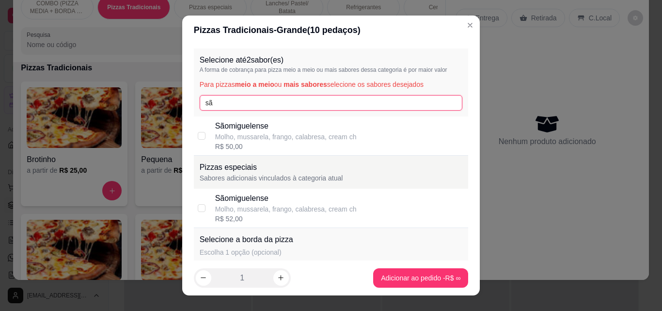
type input "sã"
click at [257, 135] on p "Molho, mussarela, frango, calabresa, cream ch" at bounding box center [286, 137] width 142 height 10
checkbox input "true"
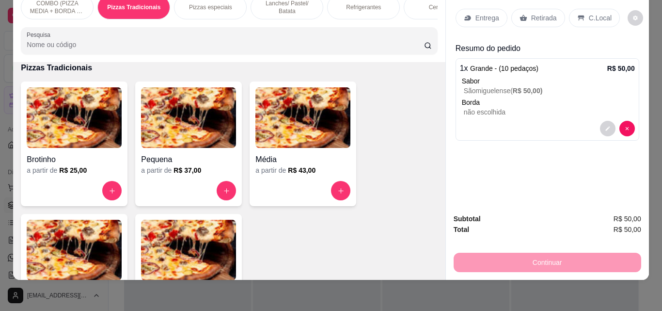
click at [487, 13] on p "Entrega" at bounding box center [488, 18] width 24 height 10
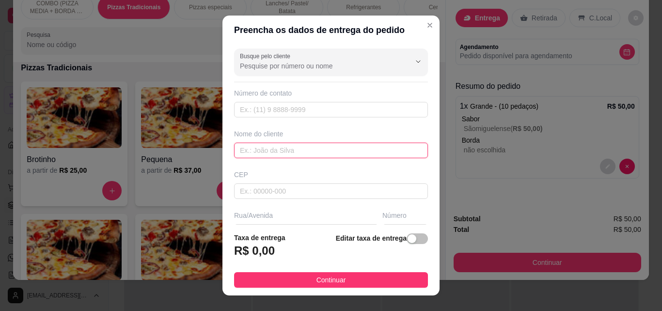
click at [303, 151] on input "text" at bounding box center [331, 151] width 194 height 16
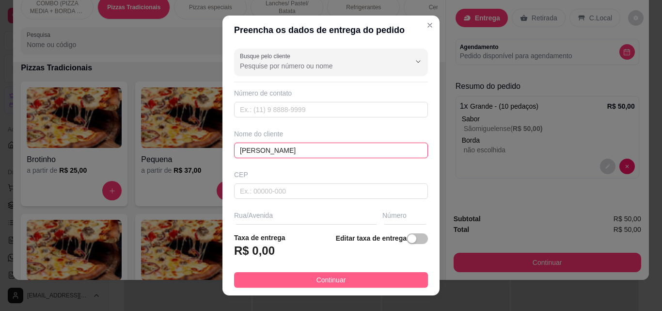
type input "[PERSON_NAME]"
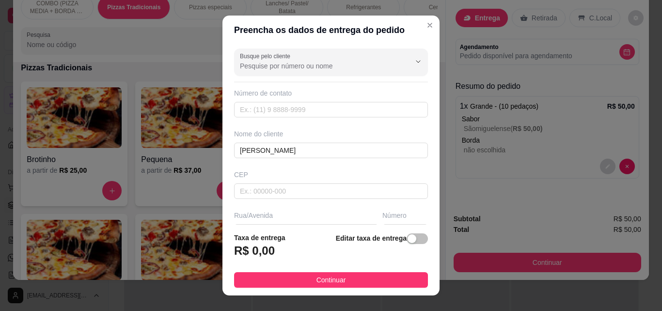
drag, startPoint x: 385, startPoint y: 271, endPoint x: 495, endPoint y: 255, distance: 111.8
click at [385, 272] on button "Continuar" at bounding box center [331, 280] width 194 height 16
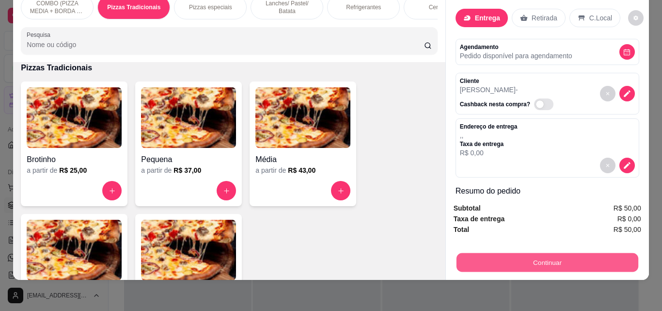
click at [495, 255] on button "Continuar" at bounding box center [547, 262] width 182 height 19
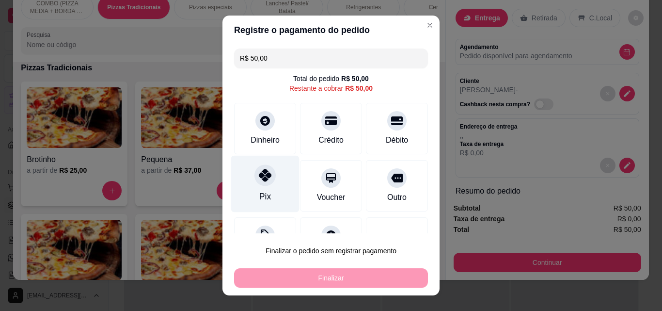
click at [259, 180] on icon at bounding box center [265, 175] width 13 height 13
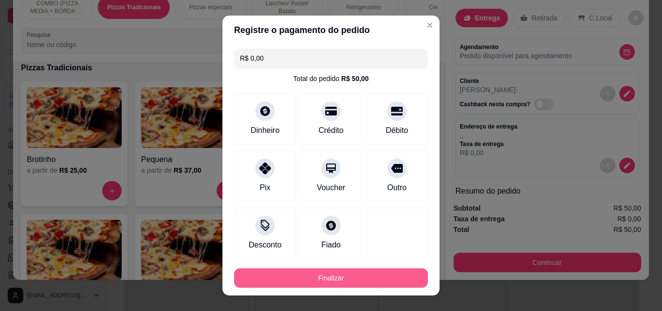
click at [333, 274] on button "Finalizar" at bounding box center [331, 277] width 194 height 19
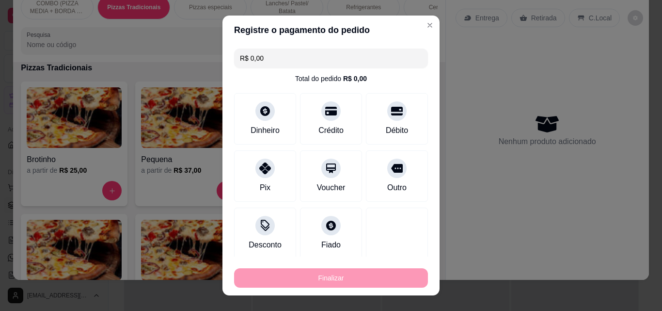
type input "-R$ 50,00"
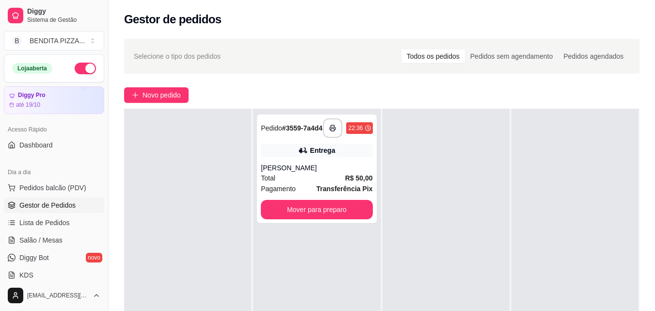
scroll to position [197, 0]
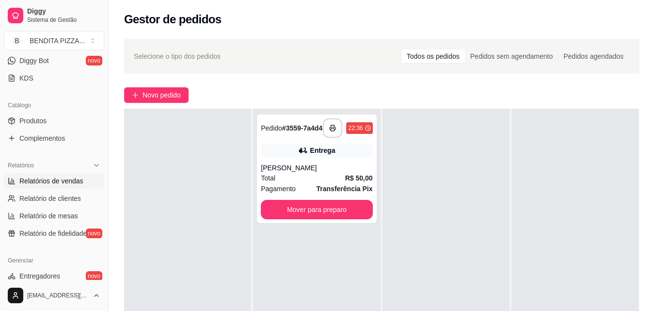
click at [81, 183] on span "Relatórios de vendas" at bounding box center [51, 181] width 64 height 10
select select "ALL"
select select "0"
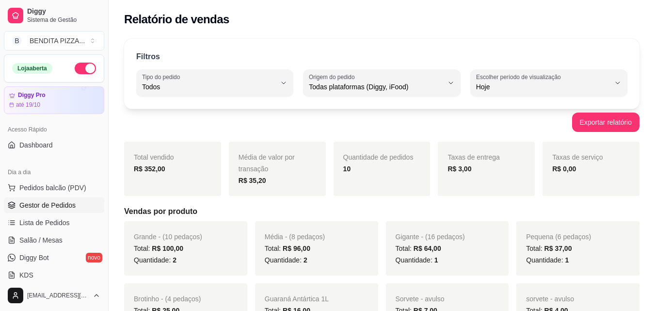
click at [64, 206] on span "Gestor de Pedidos" at bounding box center [47, 205] width 56 height 10
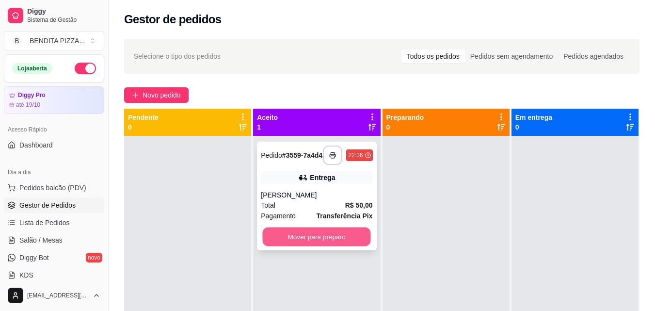
click at [347, 233] on button "Mover para preparo" at bounding box center [317, 236] width 108 height 19
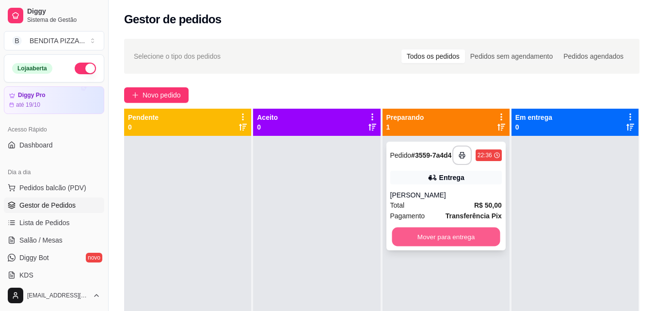
click at [407, 242] on button "Mover para entrega" at bounding box center [446, 236] width 108 height 19
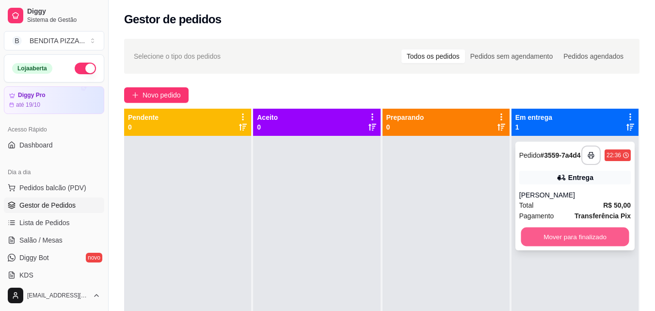
click at [550, 245] on button "Mover para finalizado" at bounding box center [575, 236] width 108 height 19
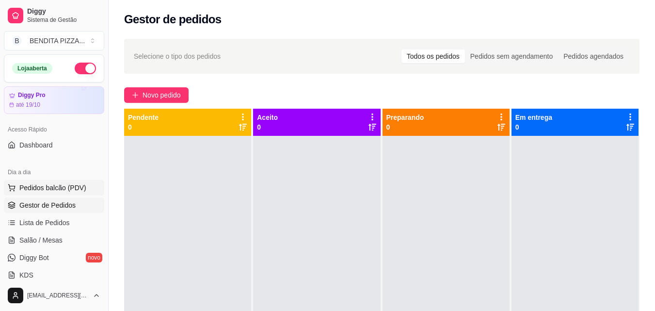
click at [55, 195] on button "Pedidos balcão (PDV)" at bounding box center [54, 188] width 100 height 16
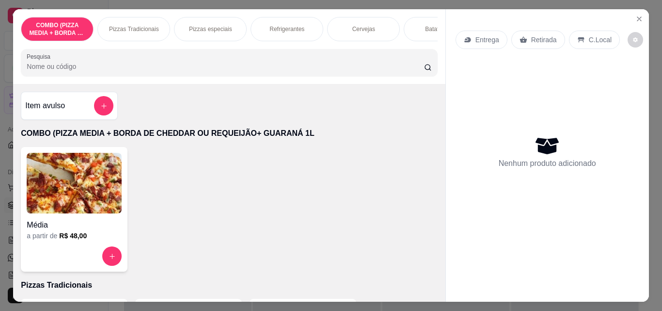
click at [441, 56] on div "COMBO (PIZZA MEDIA + BORDA DE CHEDDAR OU REQUEIJÃO+ GUARANÁ 1L Pizzas Tradicion…" at bounding box center [229, 46] width 432 height 75
click at [437, 50] on div "COMBO (PIZZA MEDIA + BORDA DE CHEDDAR OU REQUEIJÃO+ GUARANÁ 1L Pizzas Tradicion…" at bounding box center [229, 46] width 432 height 75
click at [141, 19] on div "Pizzas Tradicionais" at bounding box center [133, 29] width 73 height 24
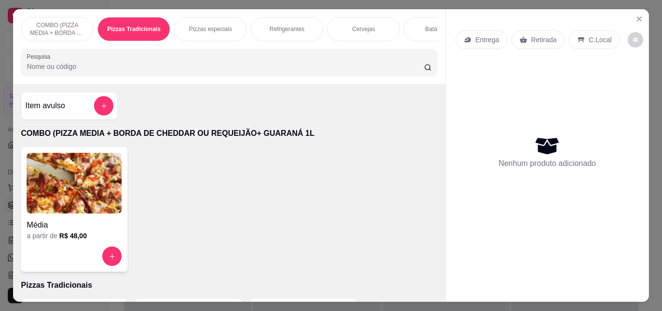
scroll to position [25, 0]
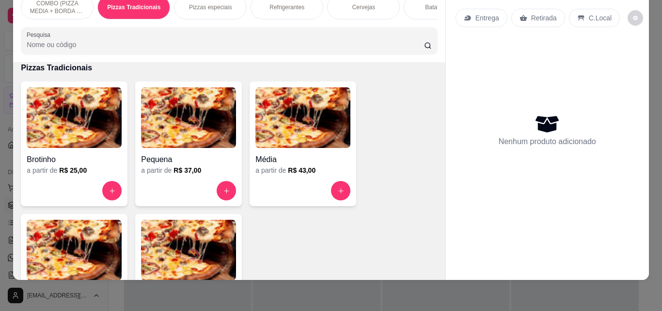
click at [65, 4] on p "COMBO (PIZZA MEDIA + BORDA DE CHEDDAR OU REQUEIJÃO+ GUARANÁ 1L" at bounding box center [57, 8] width 56 height 16
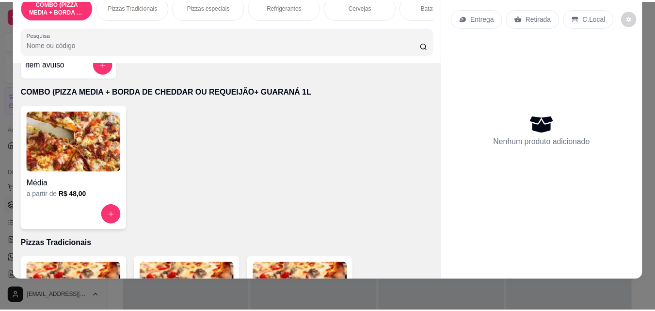
scroll to position [0, 0]
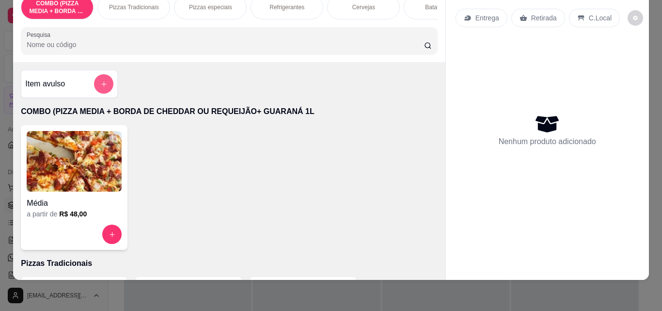
click at [100, 80] on icon "add-separate-item" at bounding box center [103, 83] width 7 height 7
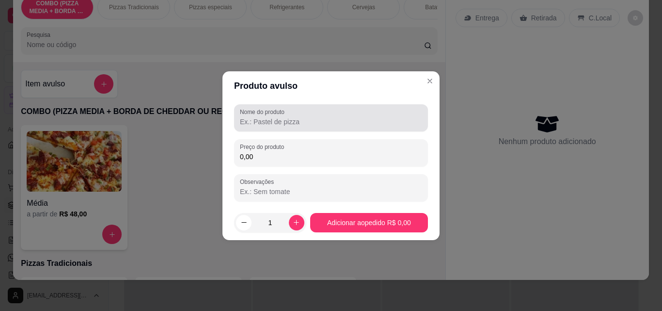
click at [272, 117] on input "Nome do produto" at bounding box center [331, 122] width 182 height 10
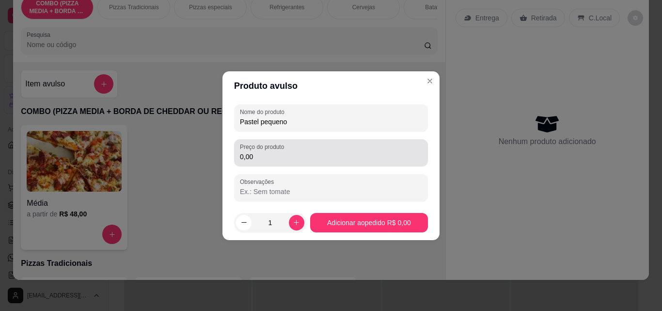
type input "Pastel pequeno"
click at [266, 148] on label "Preço do produto" at bounding box center [264, 147] width 48 height 8
click at [266, 152] on input "0,00" at bounding box center [331, 157] width 182 height 10
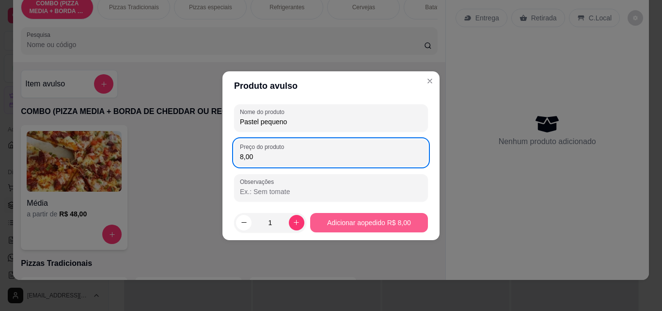
type input "8,00"
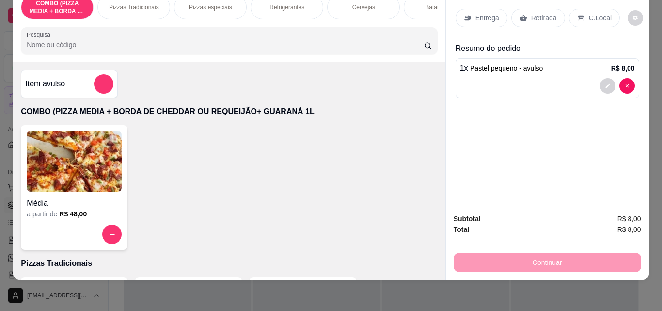
click at [525, 9] on div "Retirada" at bounding box center [538, 18] width 54 height 18
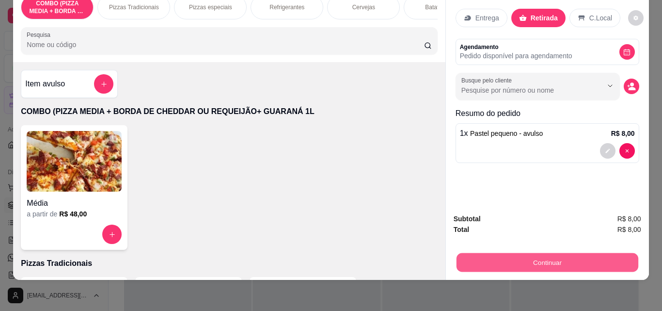
click at [493, 263] on button "Continuar" at bounding box center [547, 262] width 182 height 19
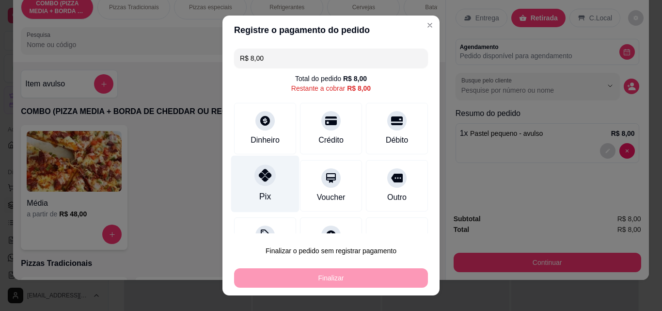
click at [259, 170] on icon at bounding box center [265, 175] width 13 height 13
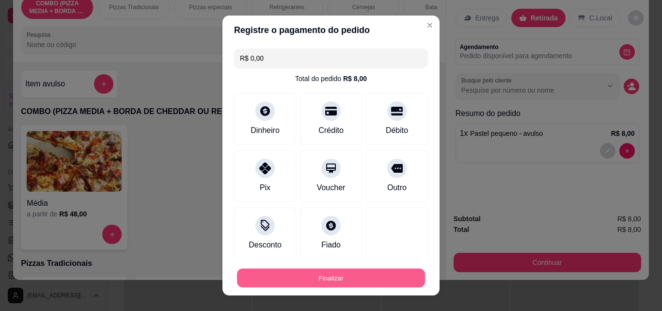
click at [324, 274] on button "Finalizar" at bounding box center [331, 278] width 188 height 19
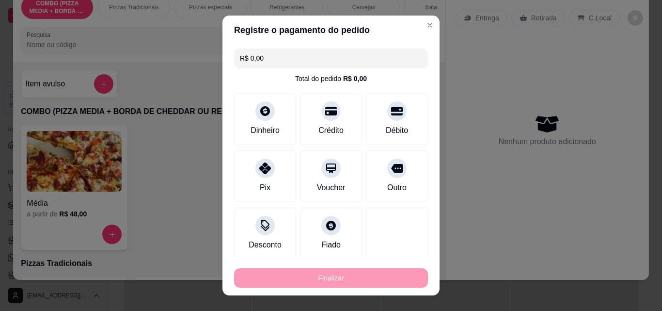
type input "-R$ 8,00"
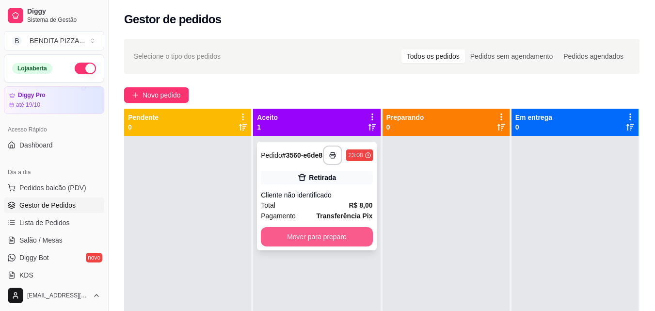
click at [320, 239] on button "Mover para preparo" at bounding box center [316, 236] width 111 height 19
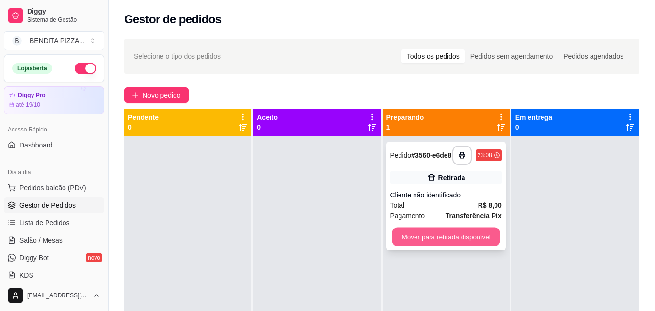
click at [411, 236] on button "Mover para retirada disponível" at bounding box center [446, 236] width 108 height 19
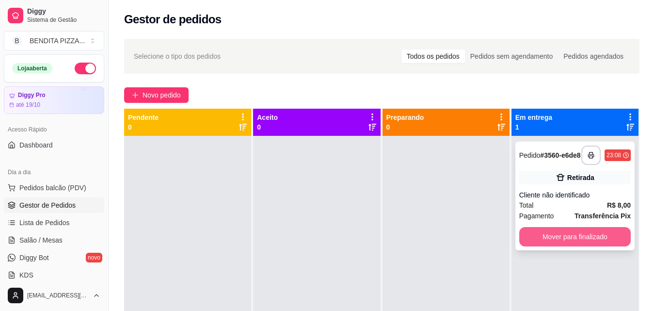
click at [537, 237] on button "Mover para finalizado" at bounding box center [574, 236] width 111 height 19
